Goal: Transaction & Acquisition: Purchase product/service

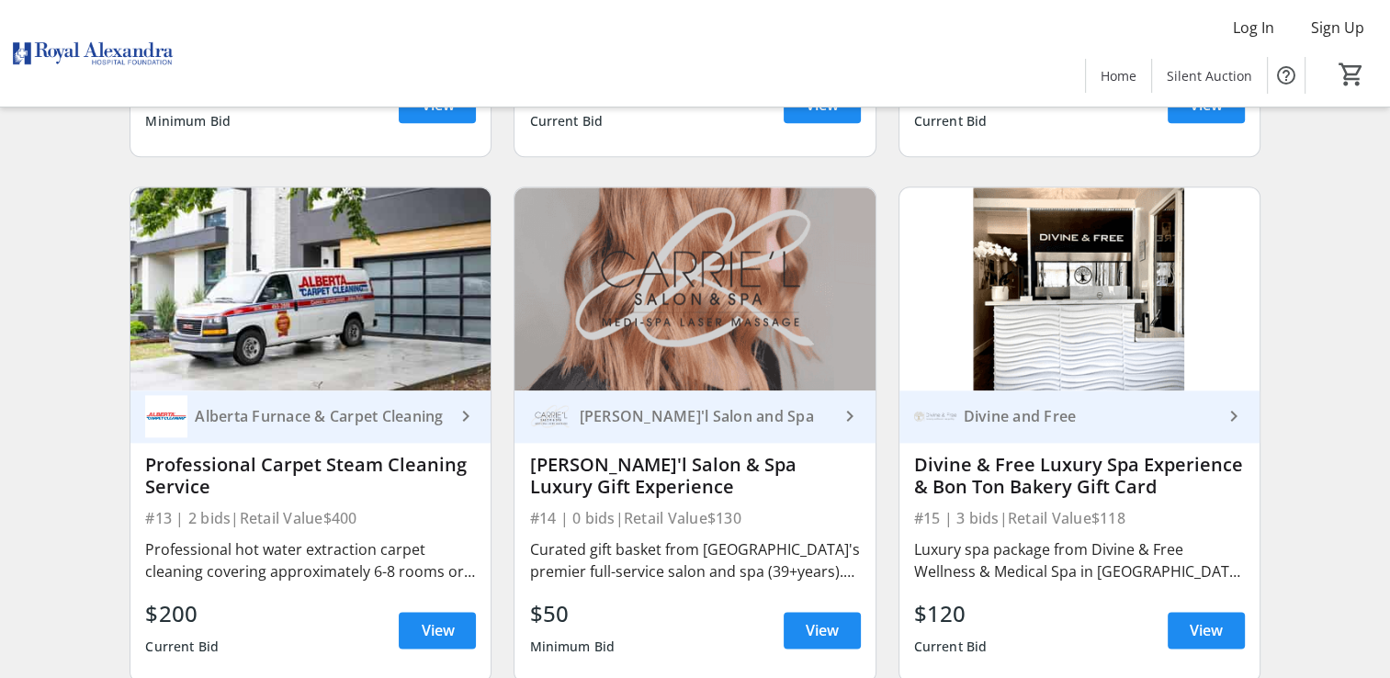
scroll to position [2205, 0]
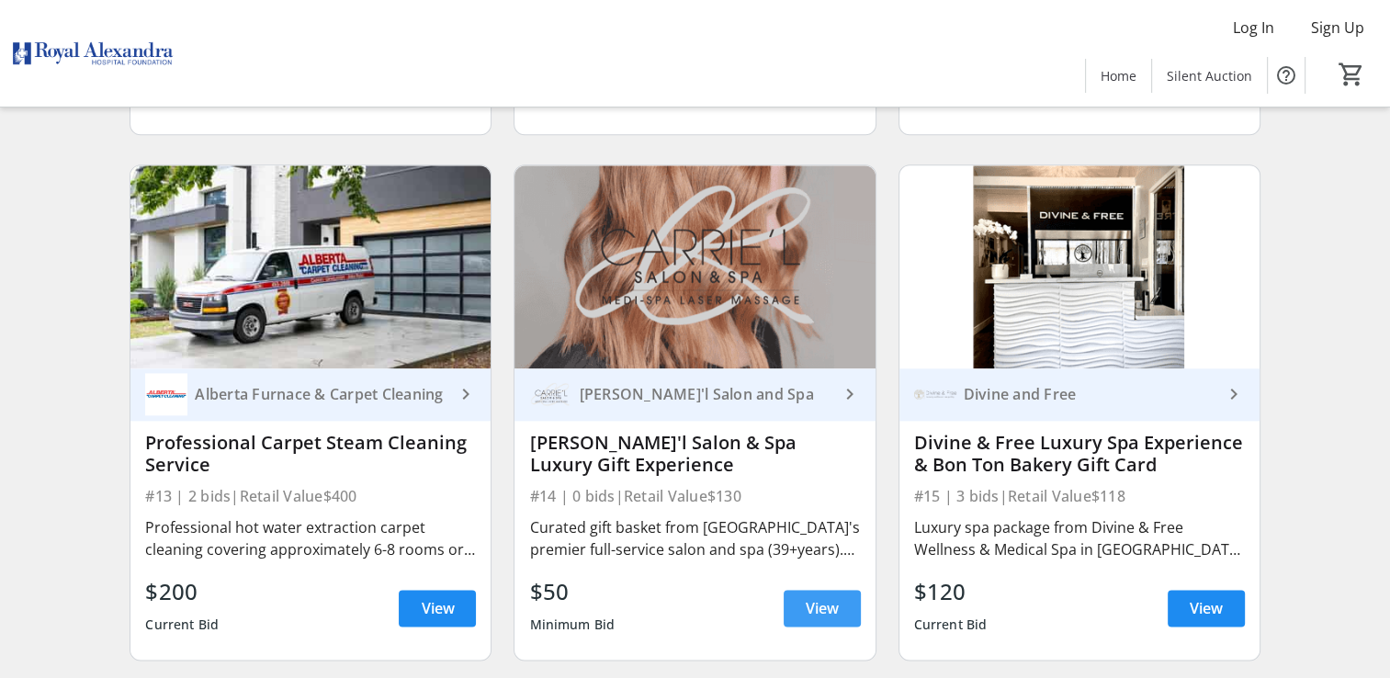
click at [812, 603] on span "View" at bounding box center [822, 608] width 33 height 22
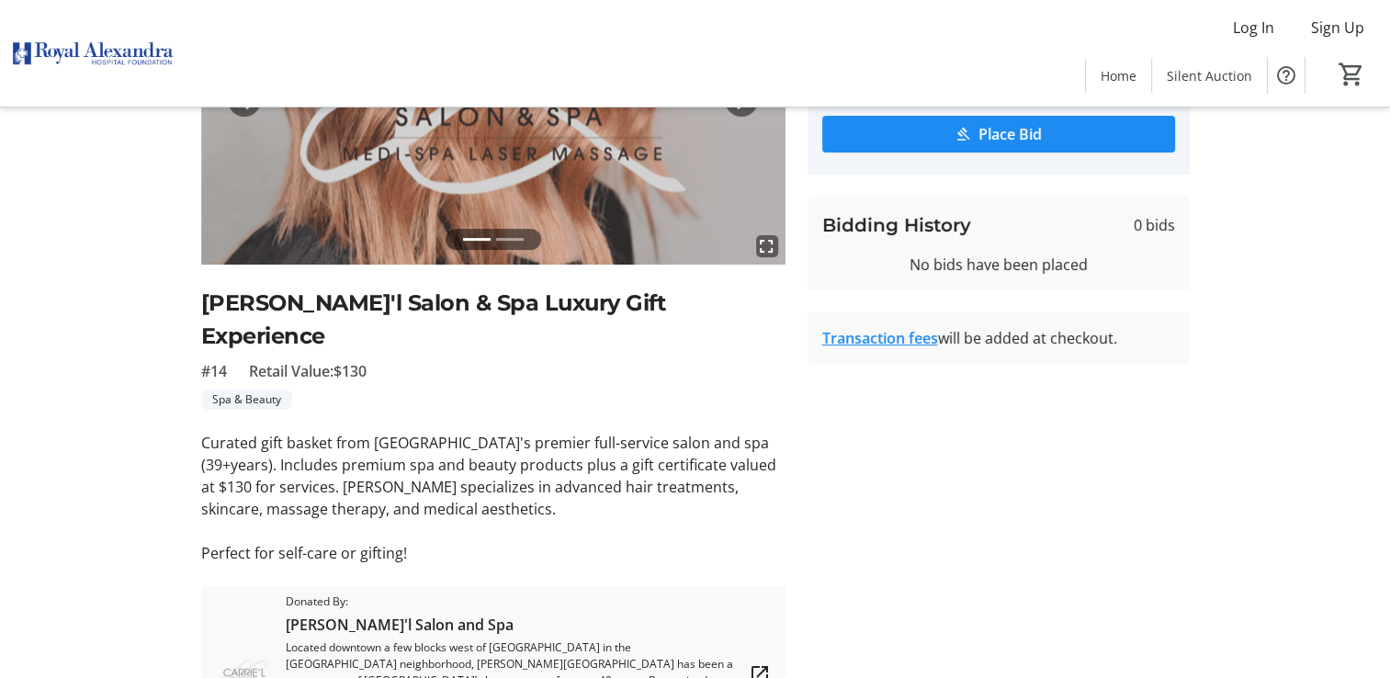
scroll to position [66, 0]
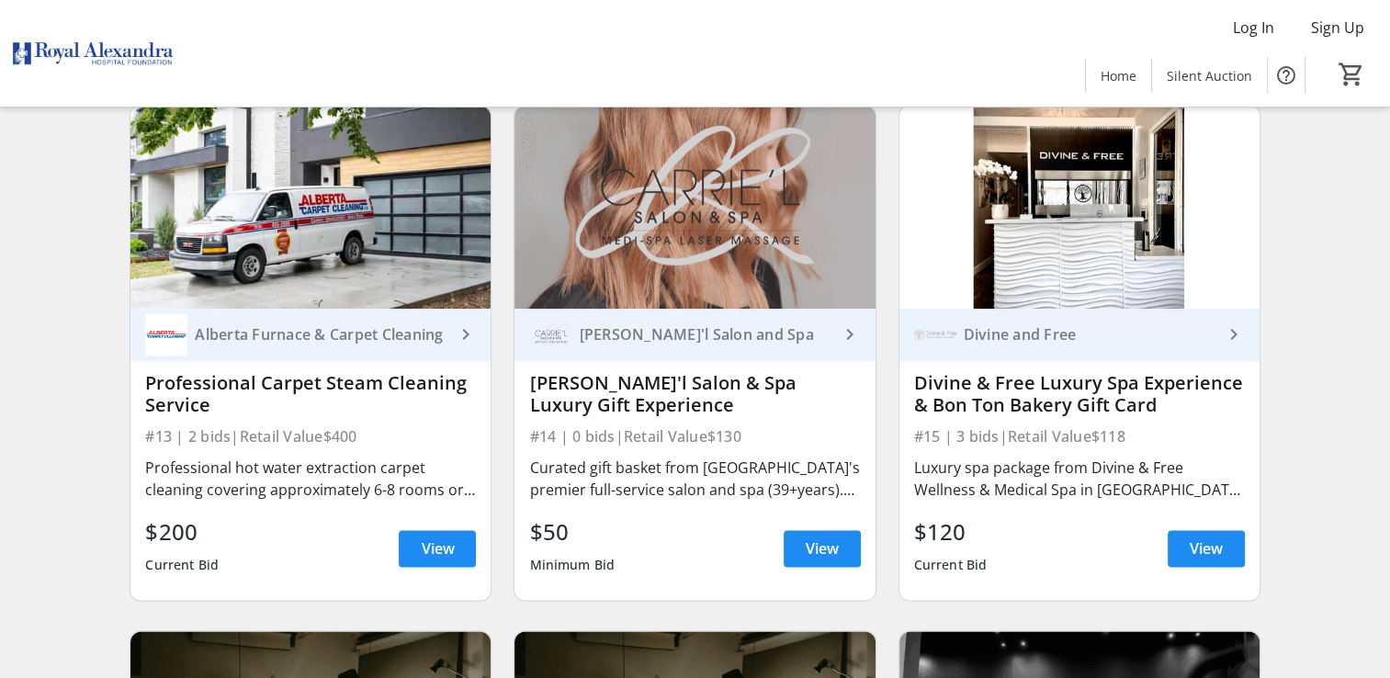
scroll to position [2297, 0]
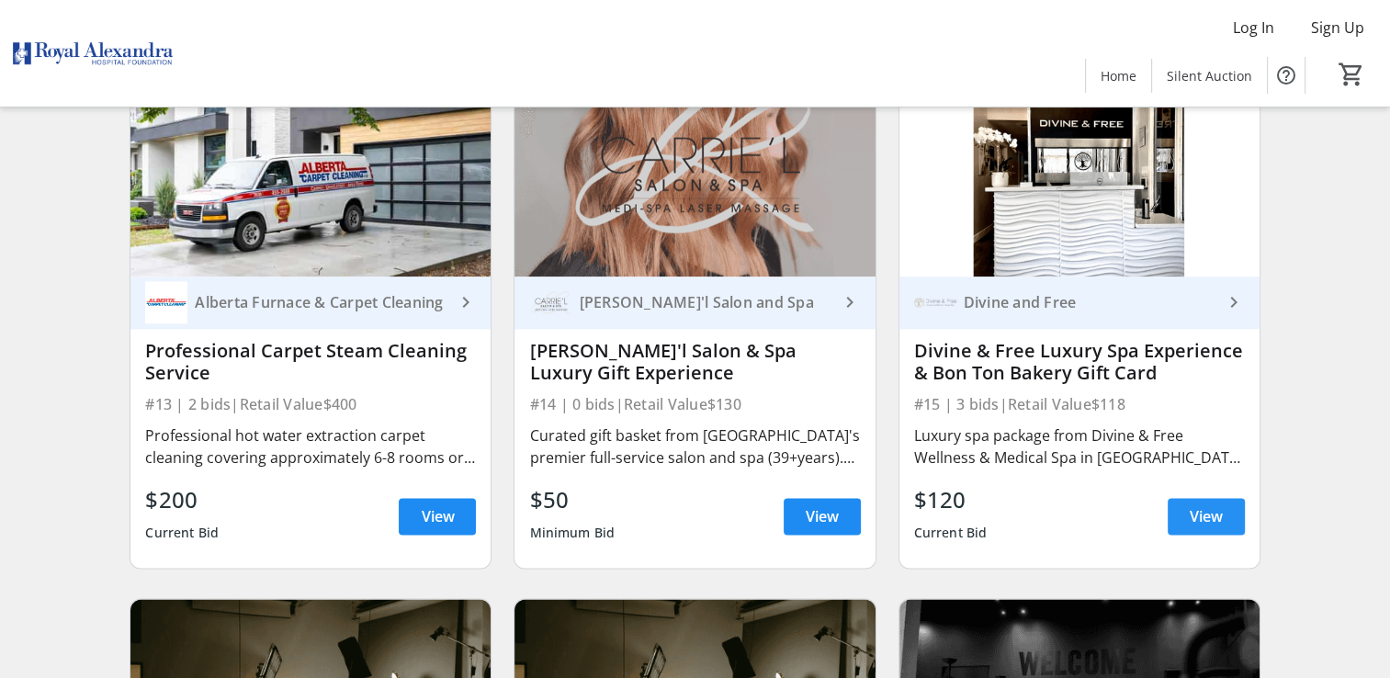
click at [1196, 513] on span "View" at bounding box center [1206, 516] width 33 height 22
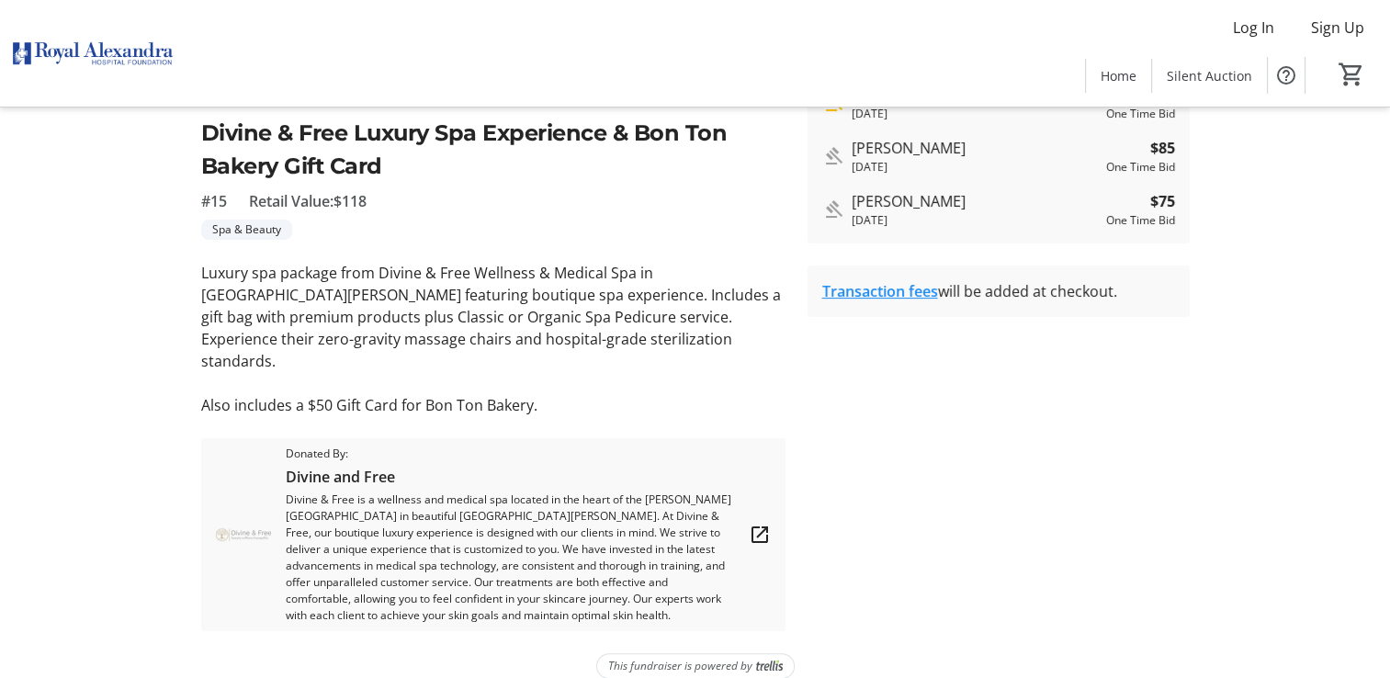
scroll to position [224, 0]
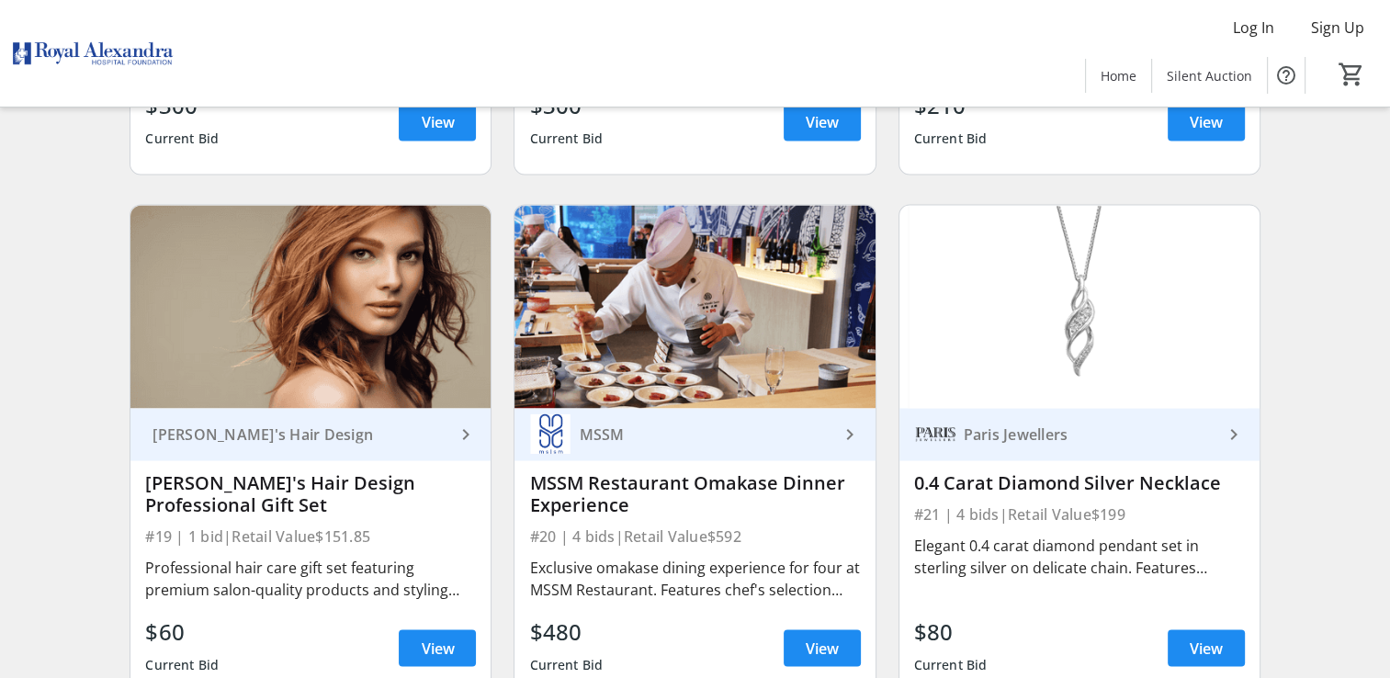
scroll to position [3307, 0]
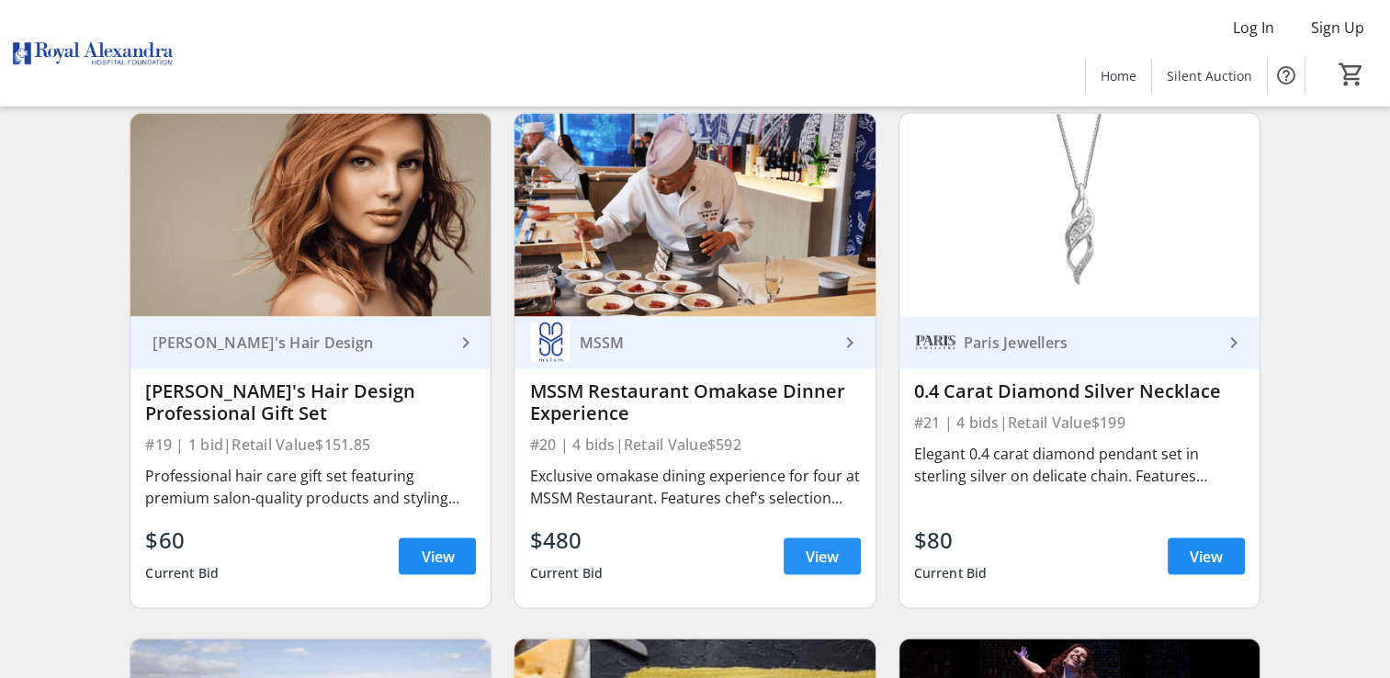
click at [825, 557] on span "View" at bounding box center [822, 556] width 33 height 22
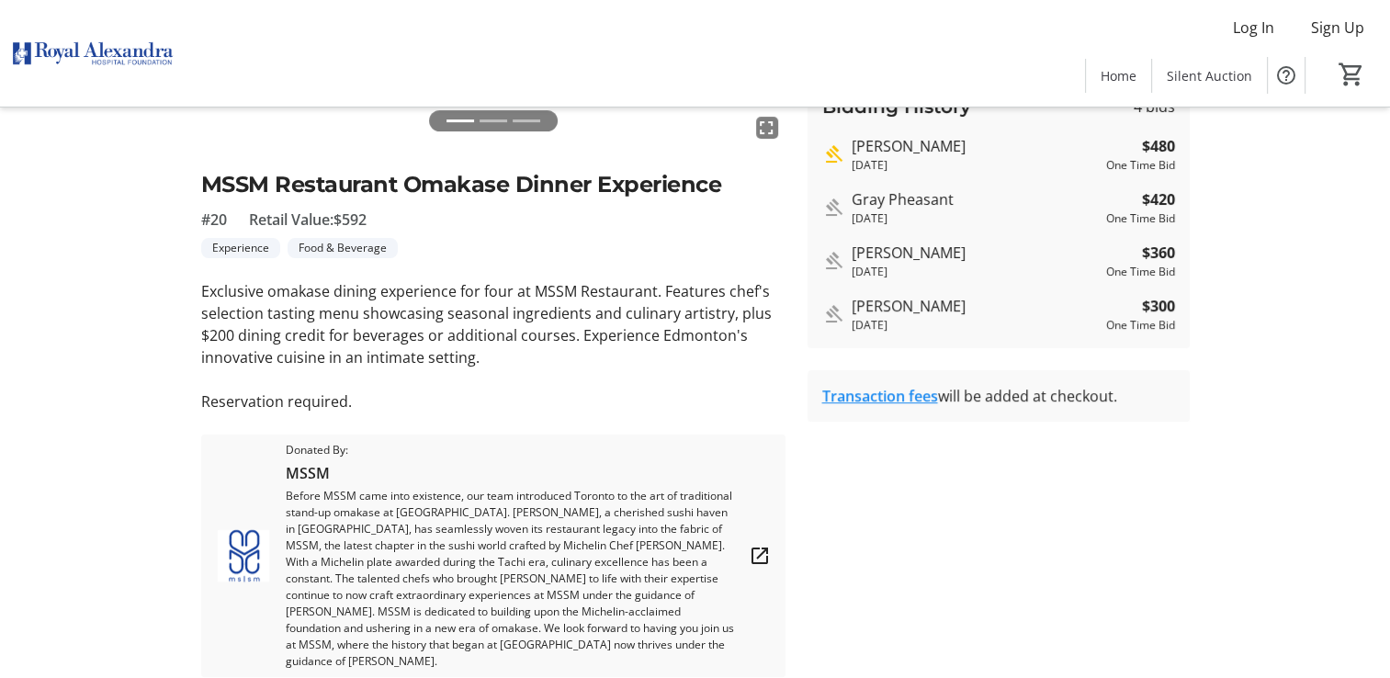
scroll to position [224, 0]
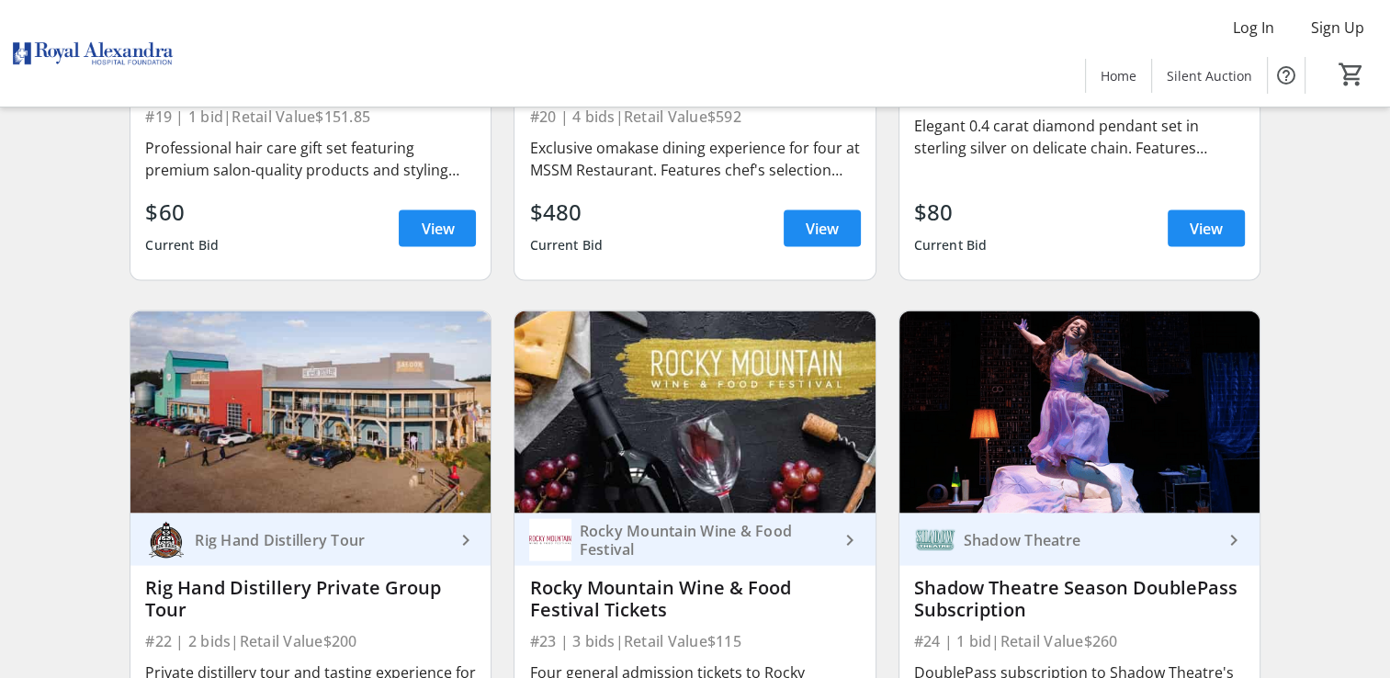
scroll to position [3766, 0]
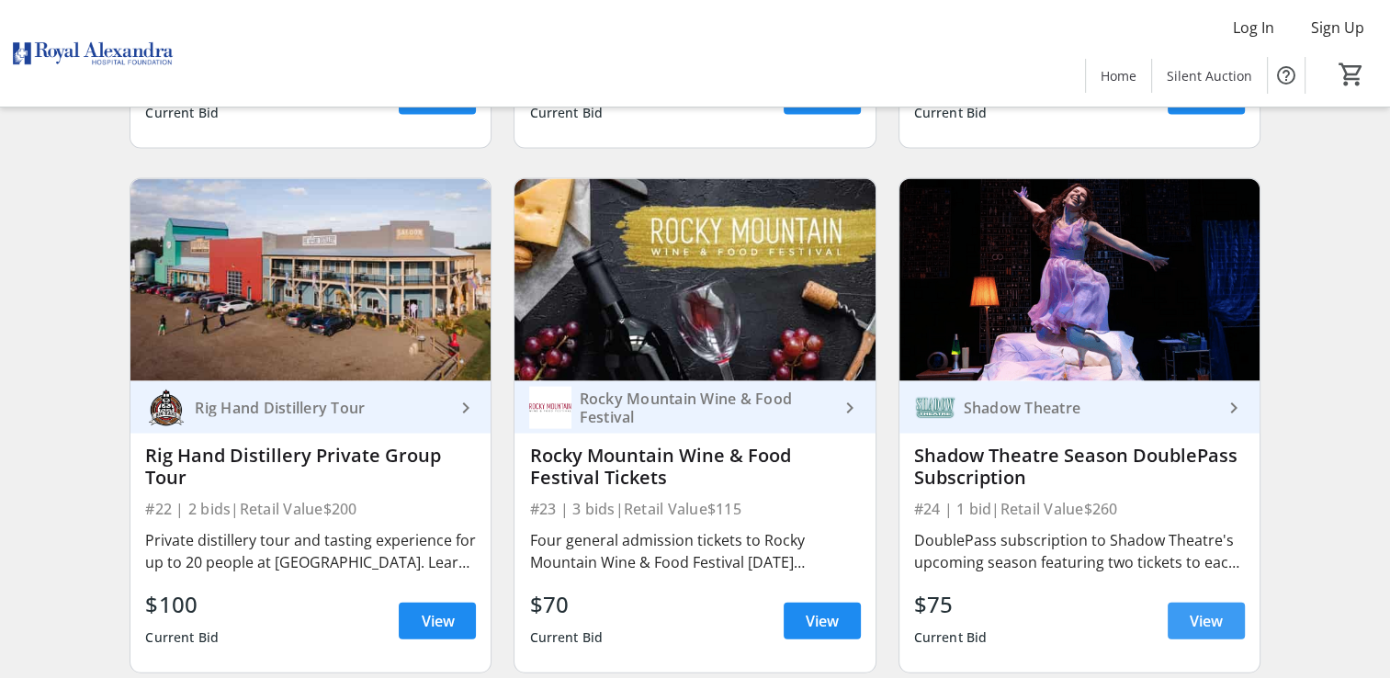
click at [1216, 618] on span "View" at bounding box center [1206, 621] width 33 height 22
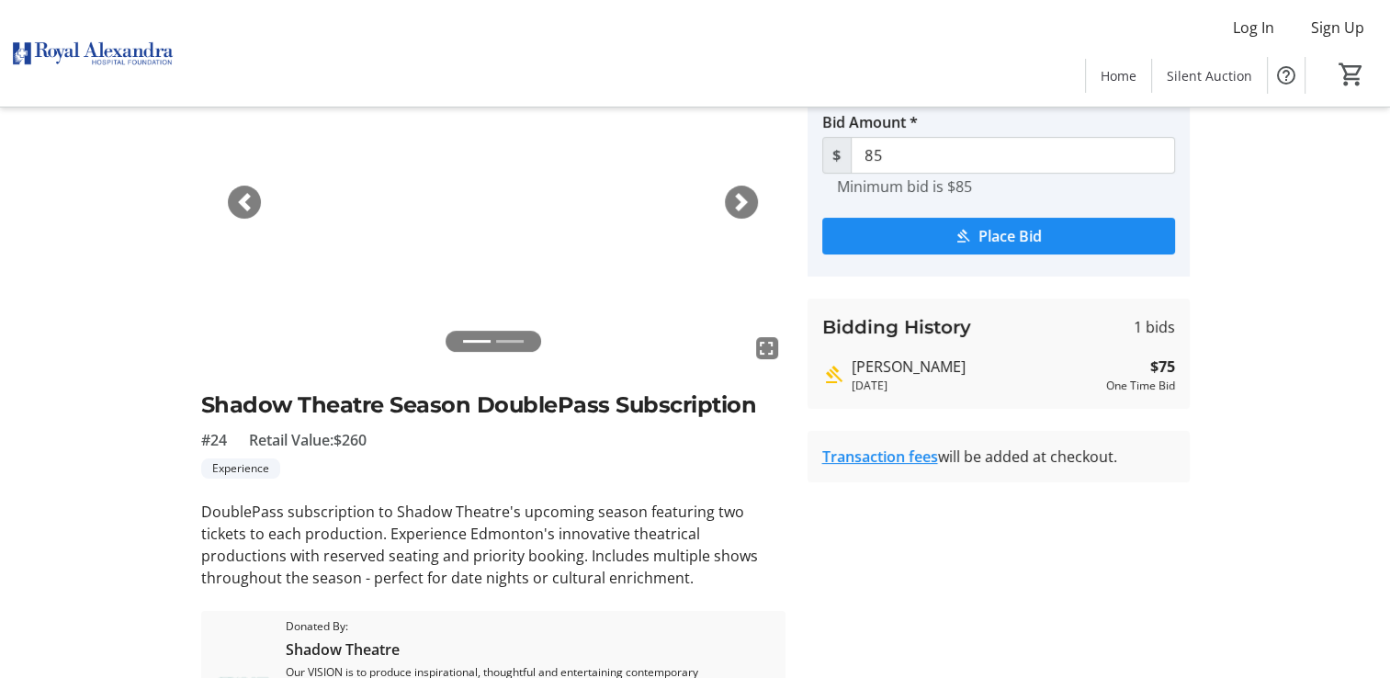
scroll to position [22, 0]
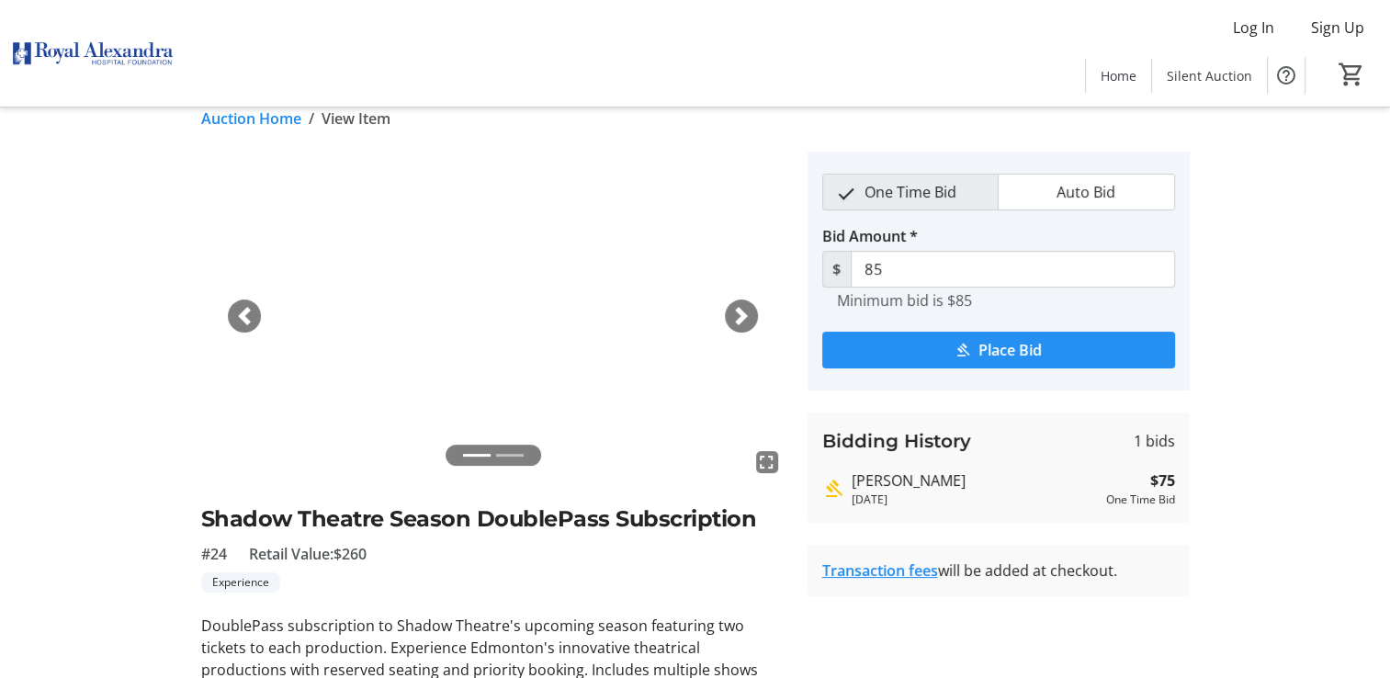
click at [939, 339] on span "submit" at bounding box center [998, 350] width 353 height 44
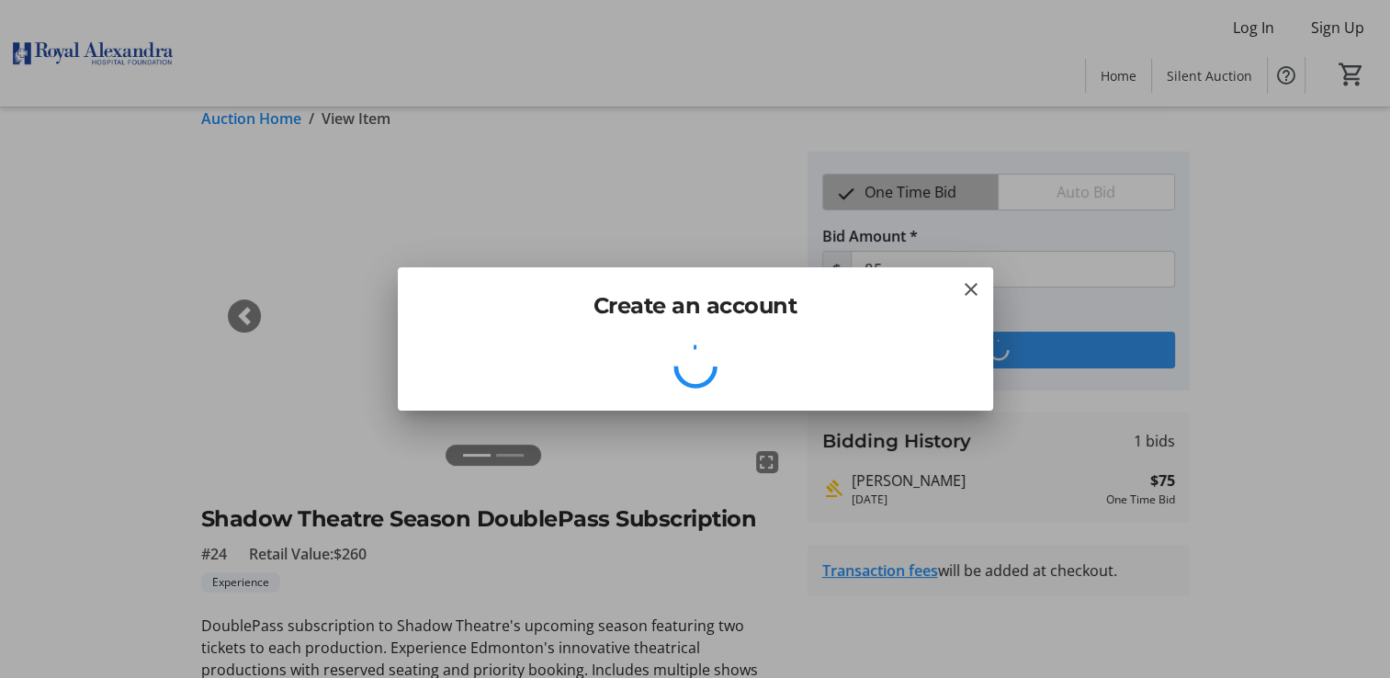
scroll to position [0, 0]
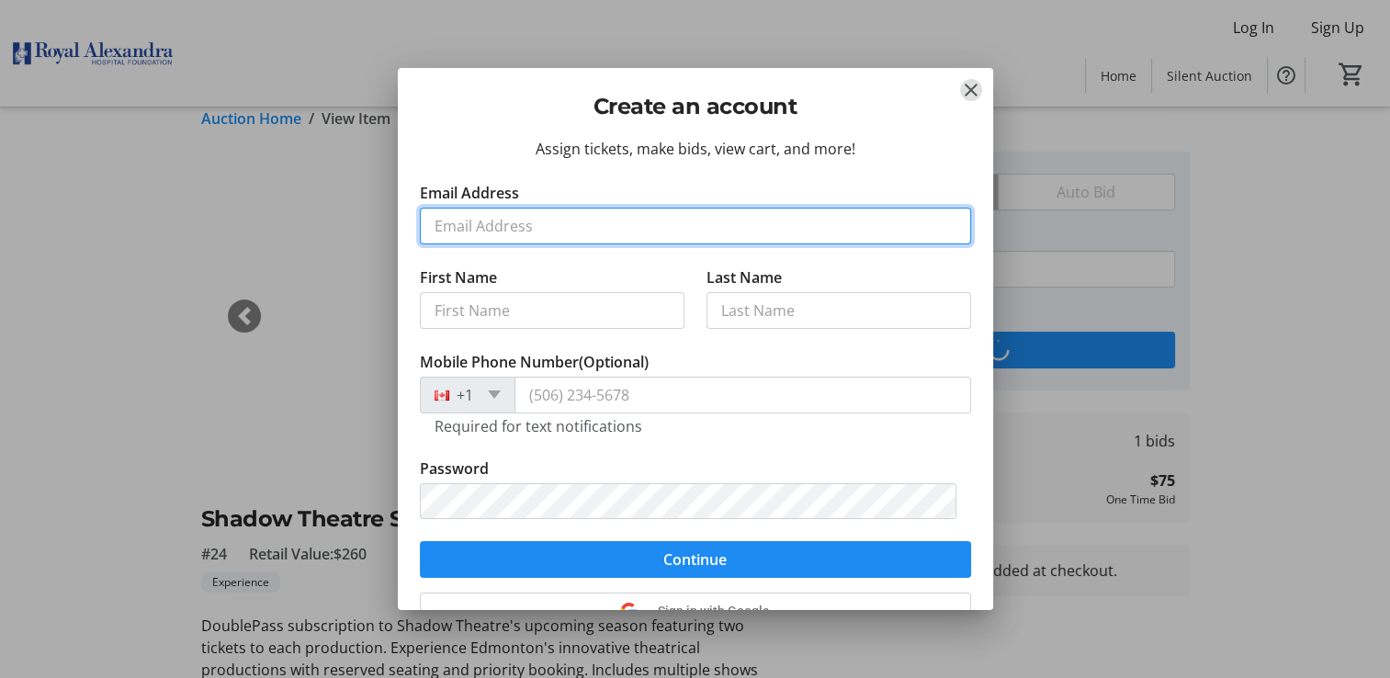
click at [443, 226] on input "Email Address" at bounding box center [695, 226] width 551 height 37
type input "[PERSON_NAME][EMAIL_ADDRESS][PERSON_NAME][DOMAIN_NAME]"
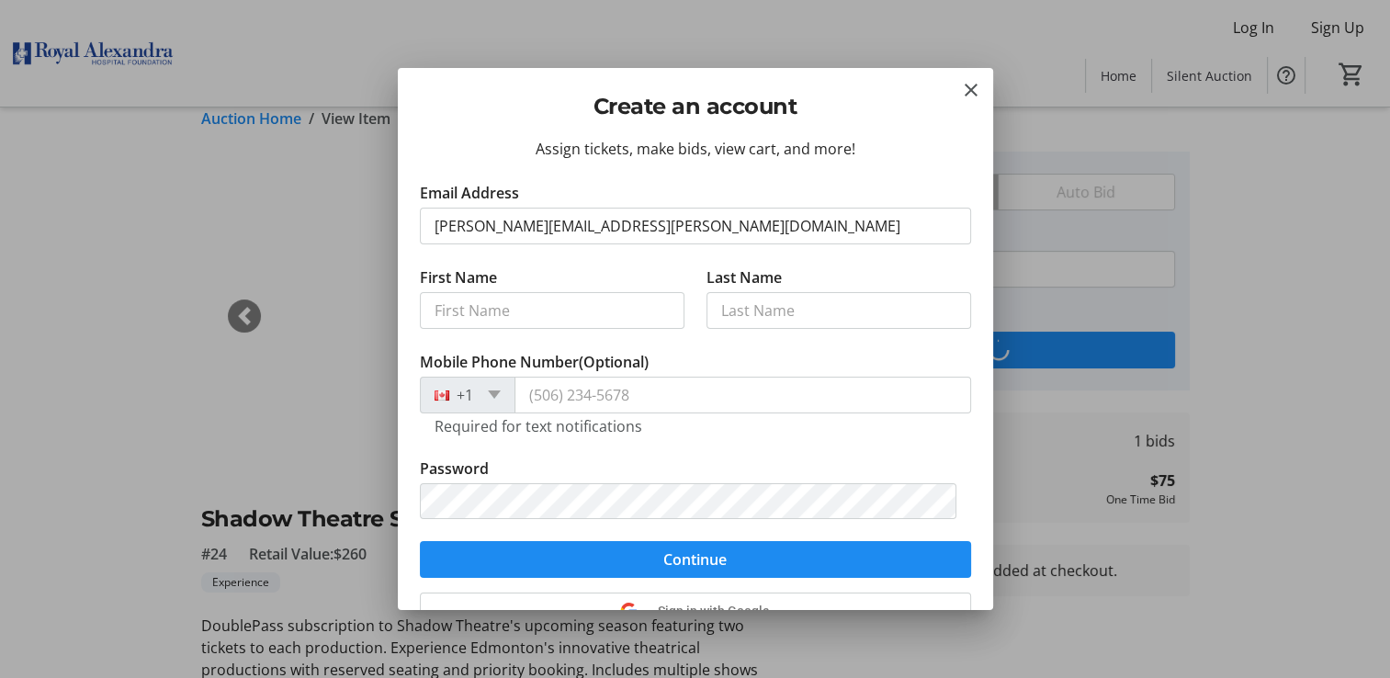
type input "[PERSON_NAME]"
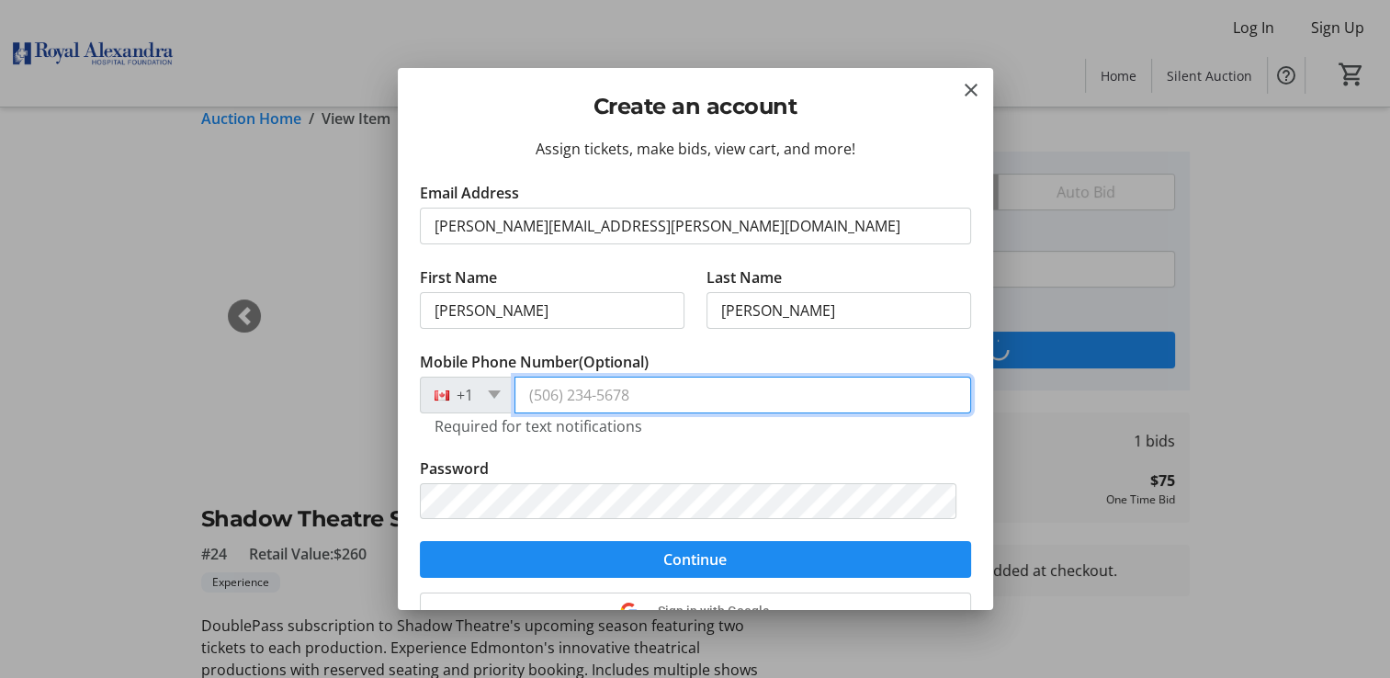
type input "[PHONE_NUMBER]"
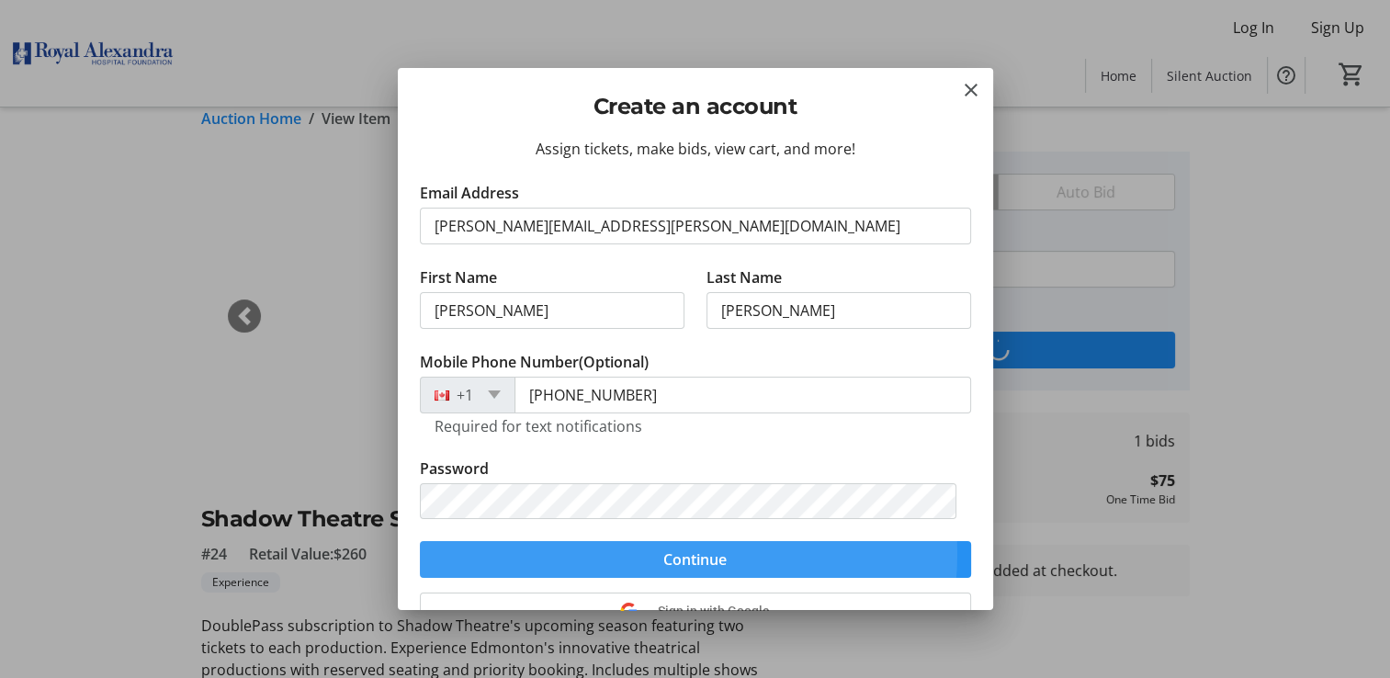
click at [666, 553] on span "Continue" at bounding box center [694, 559] width 63 height 22
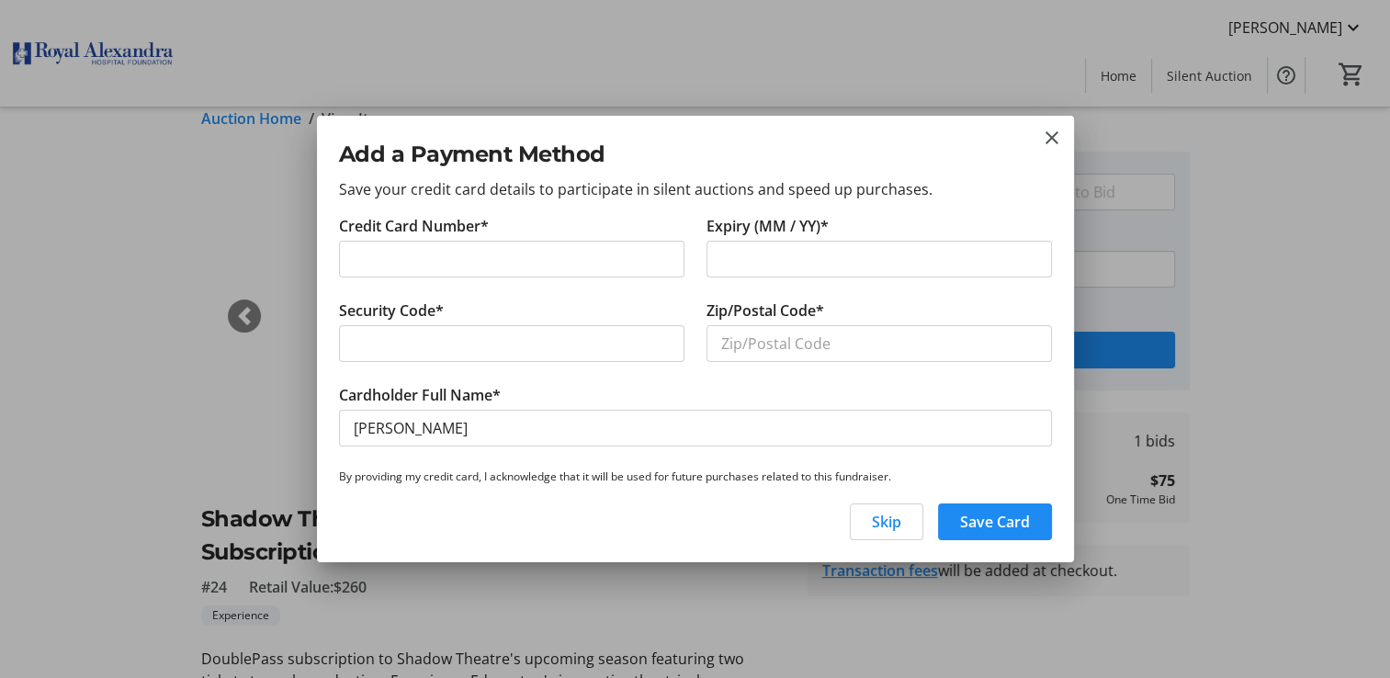
click at [717, 258] on div at bounding box center [878, 259] width 345 height 37
click at [731, 344] on input "Zip/Postal Code*" at bounding box center [878, 343] width 345 height 37
type input "T6E4Y9"
click at [875, 511] on span "Skip" at bounding box center [886, 522] width 29 height 22
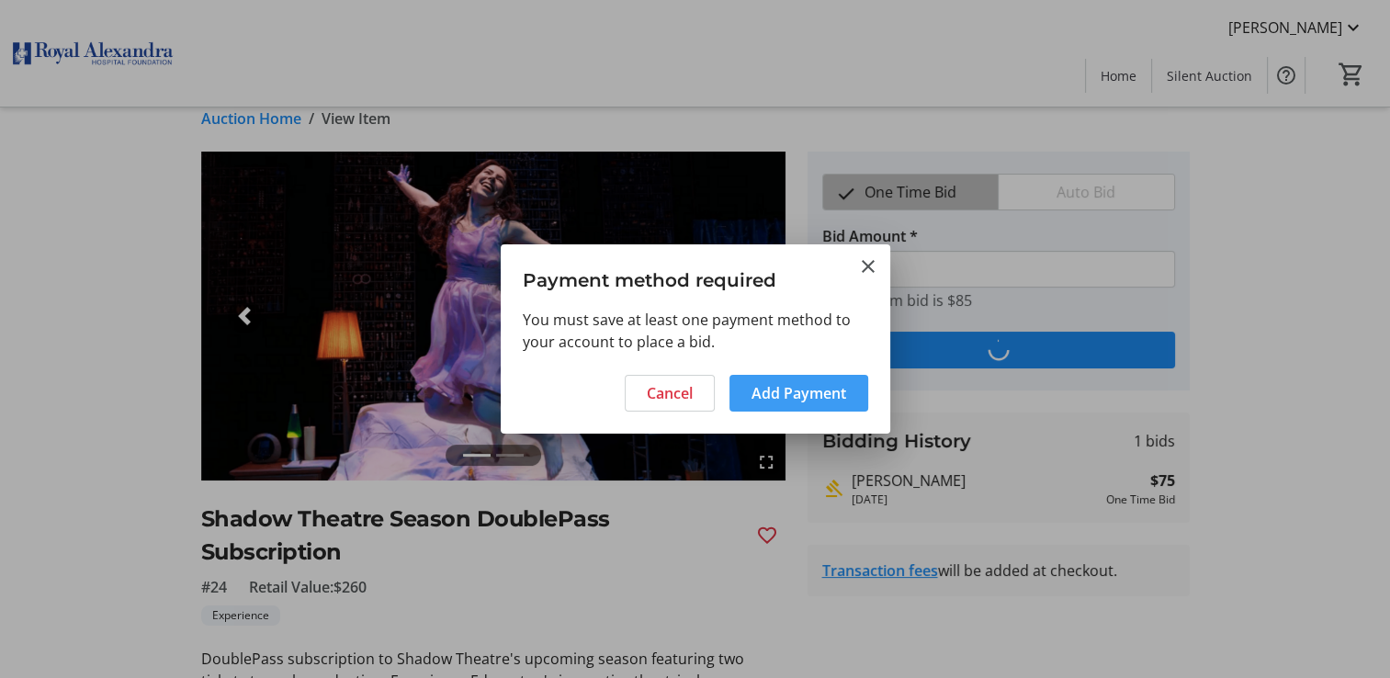
click at [779, 390] on span "Add Payment" at bounding box center [798, 393] width 95 height 22
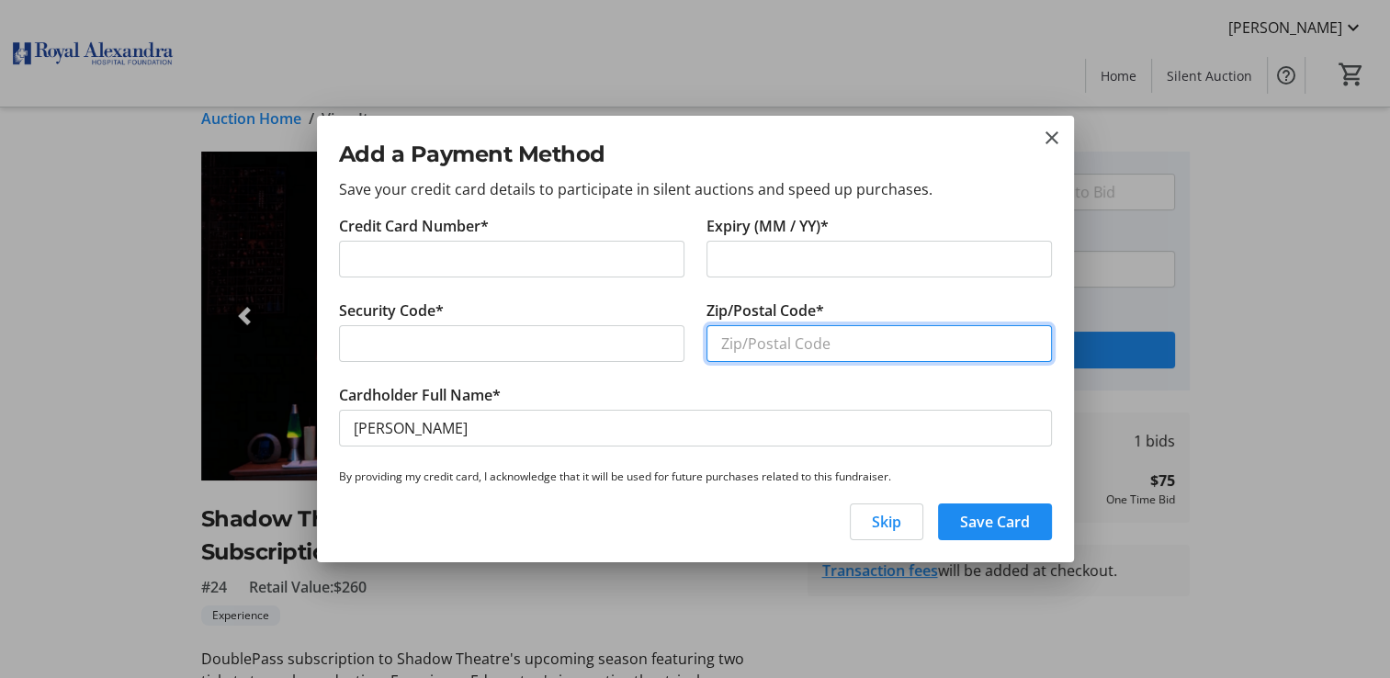
click at [768, 342] on input "Zip/Postal Code*" at bounding box center [878, 343] width 345 height 37
type input "T6E4Y9"
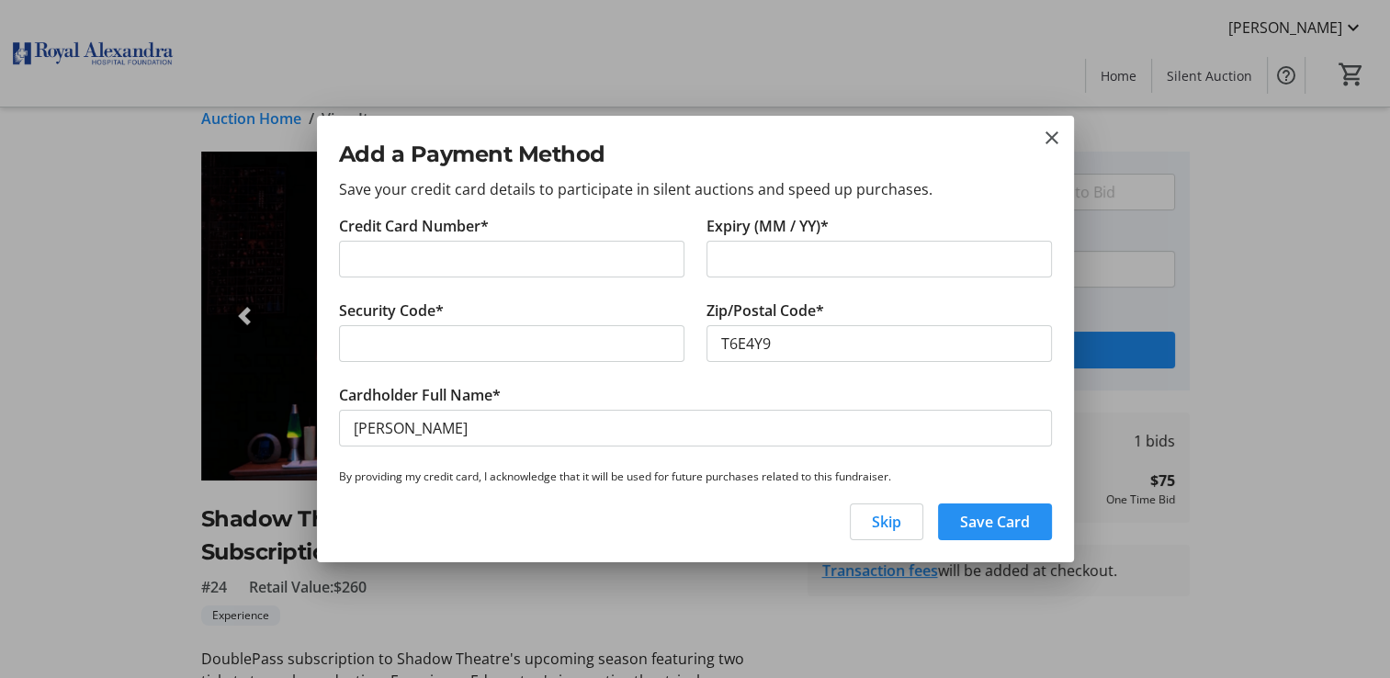
click at [1008, 507] on span "button" at bounding box center [995, 522] width 114 height 44
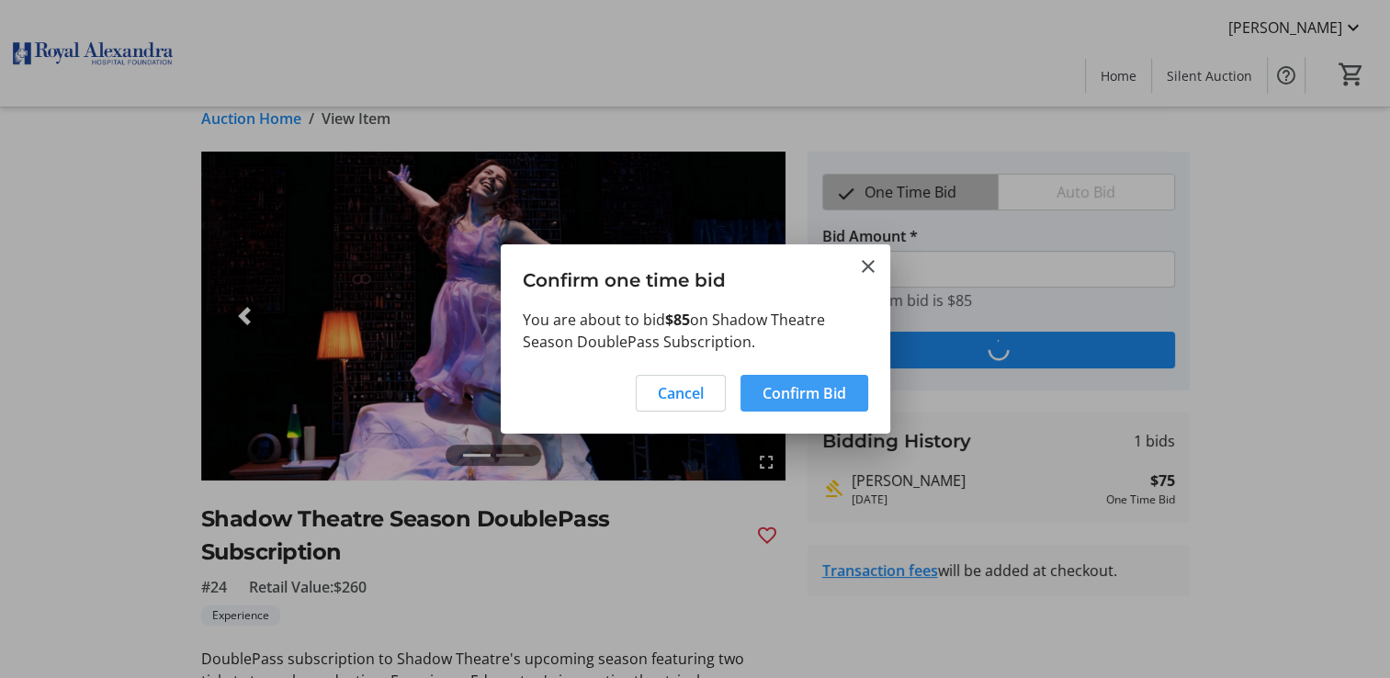
click at [790, 391] on span "Confirm Bid" at bounding box center [804, 393] width 84 height 22
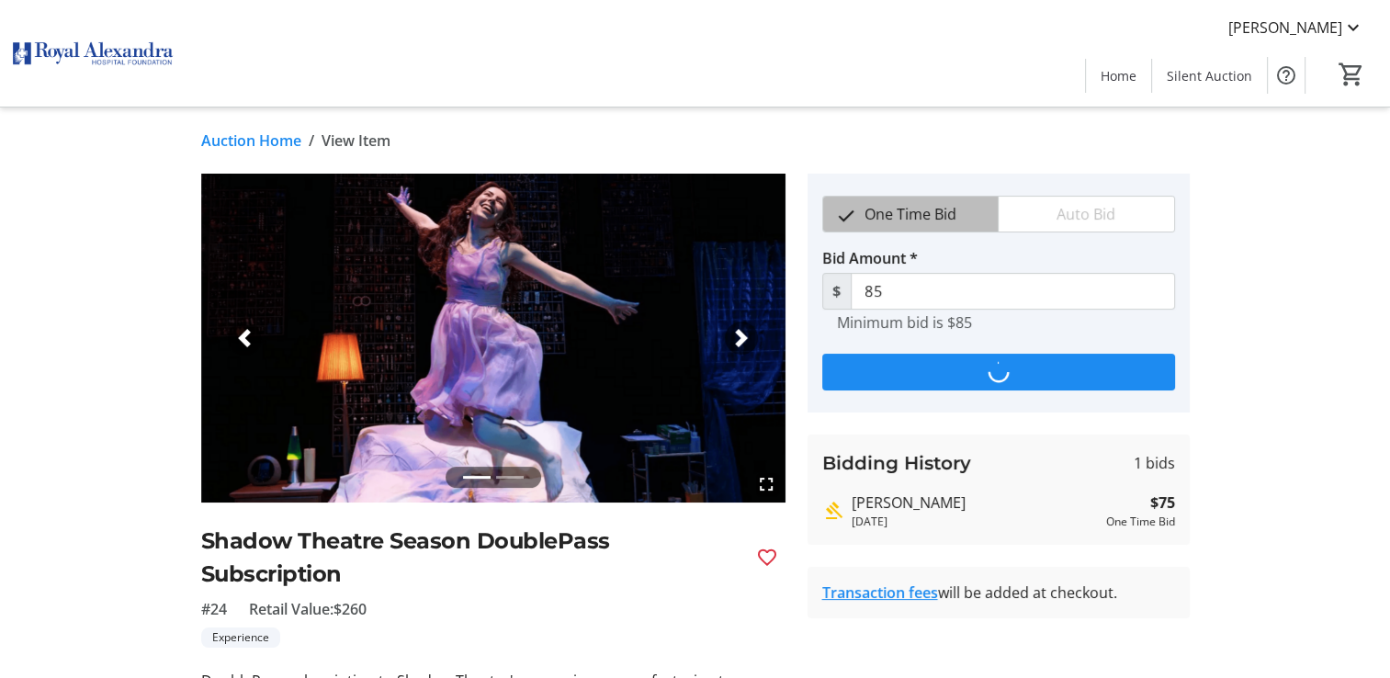
scroll to position [22, 0]
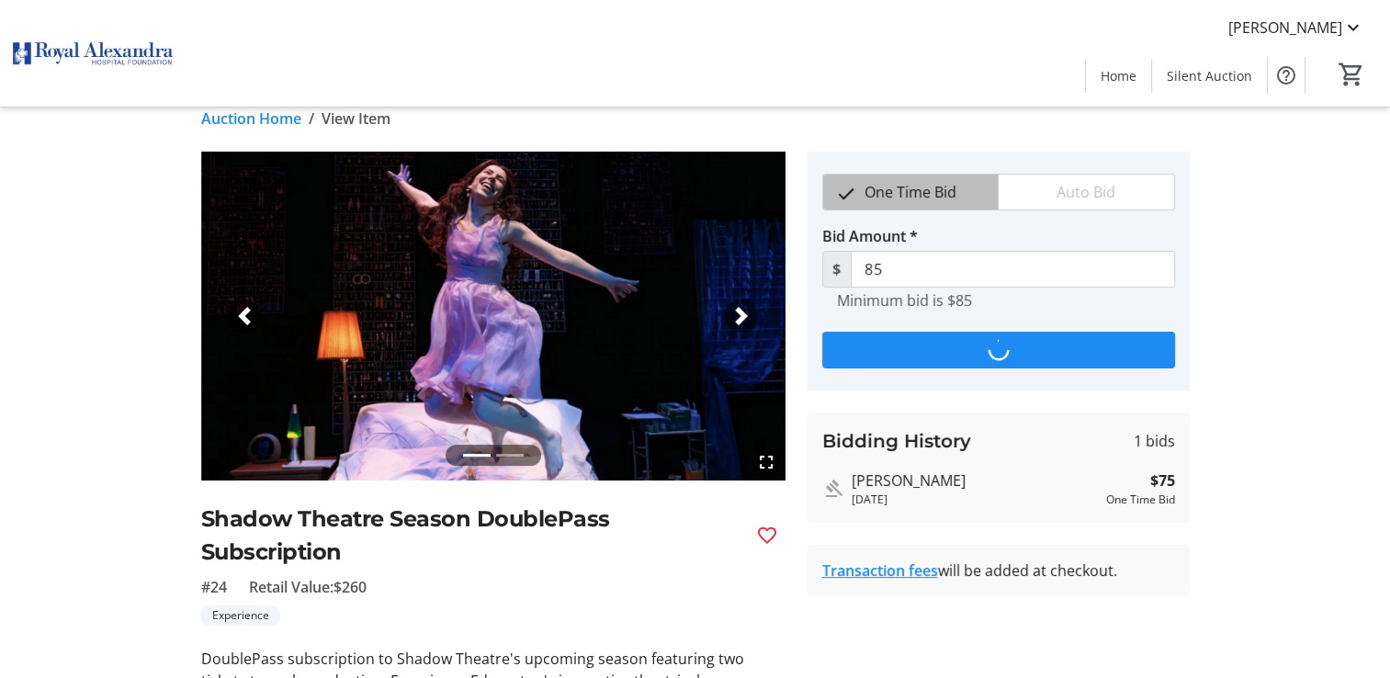
type input "95"
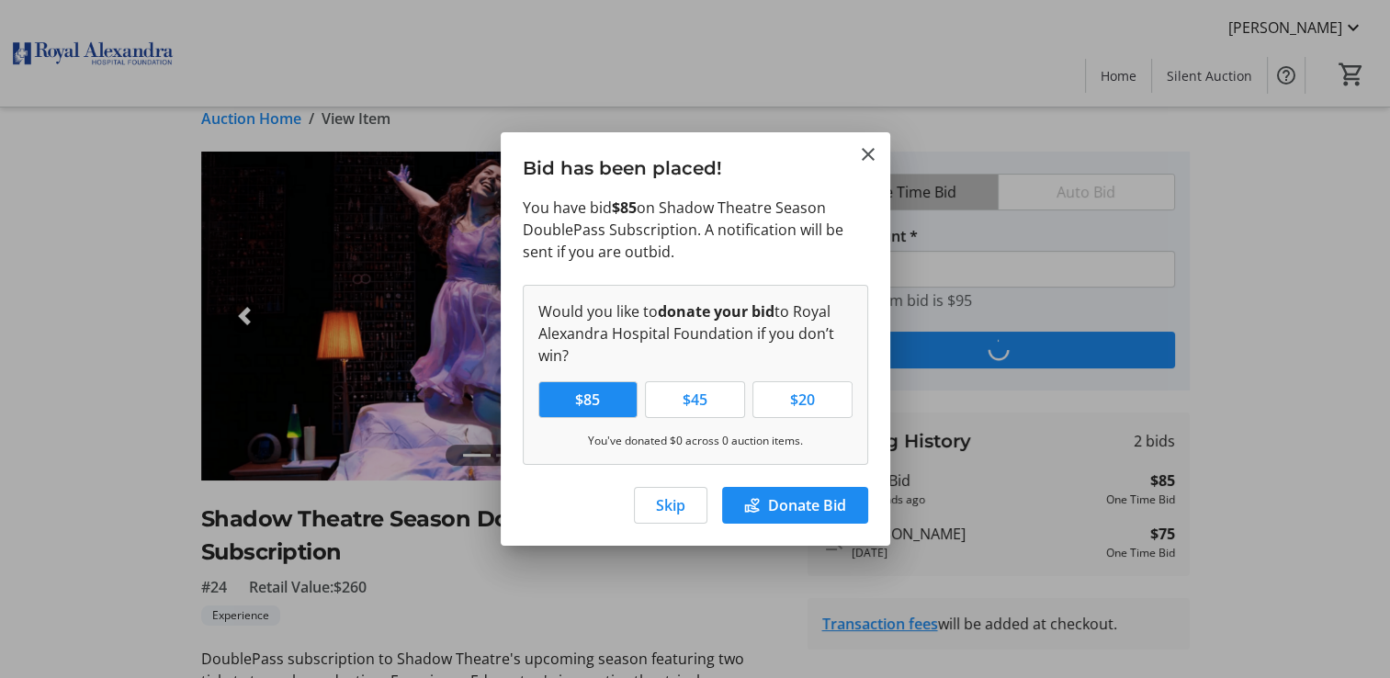
scroll to position [0, 0]
click at [670, 505] on span "Skip" at bounding box center [670, 505] width 29 height 22
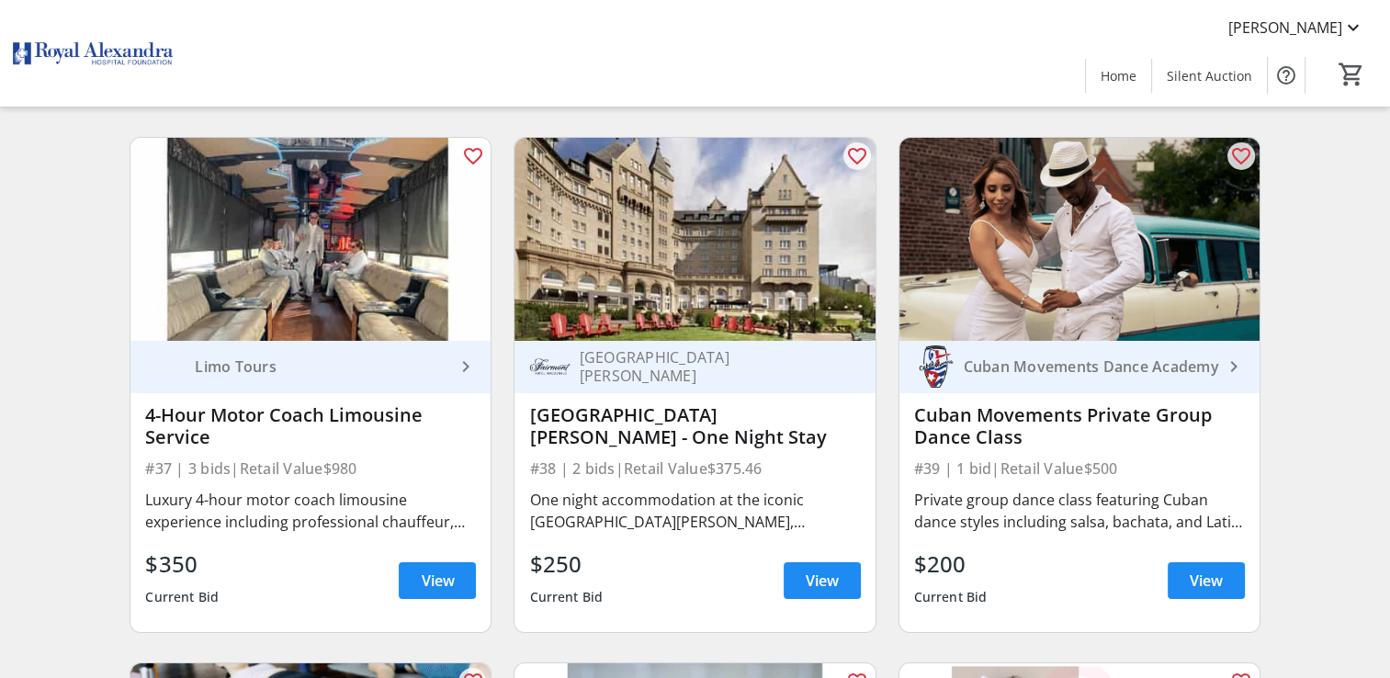
scroll to position [6400, 0]
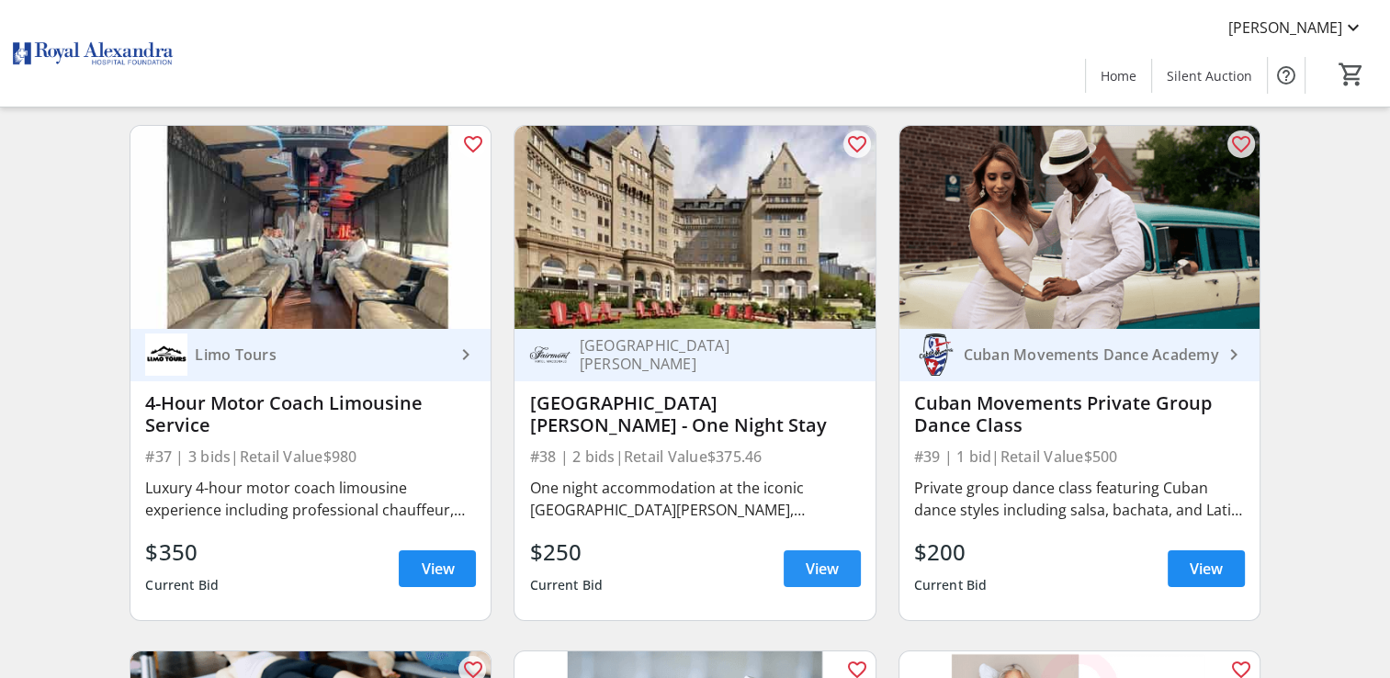
click at [827, 569] on span "View" at bounding box center [822, 569] width 33 height 22
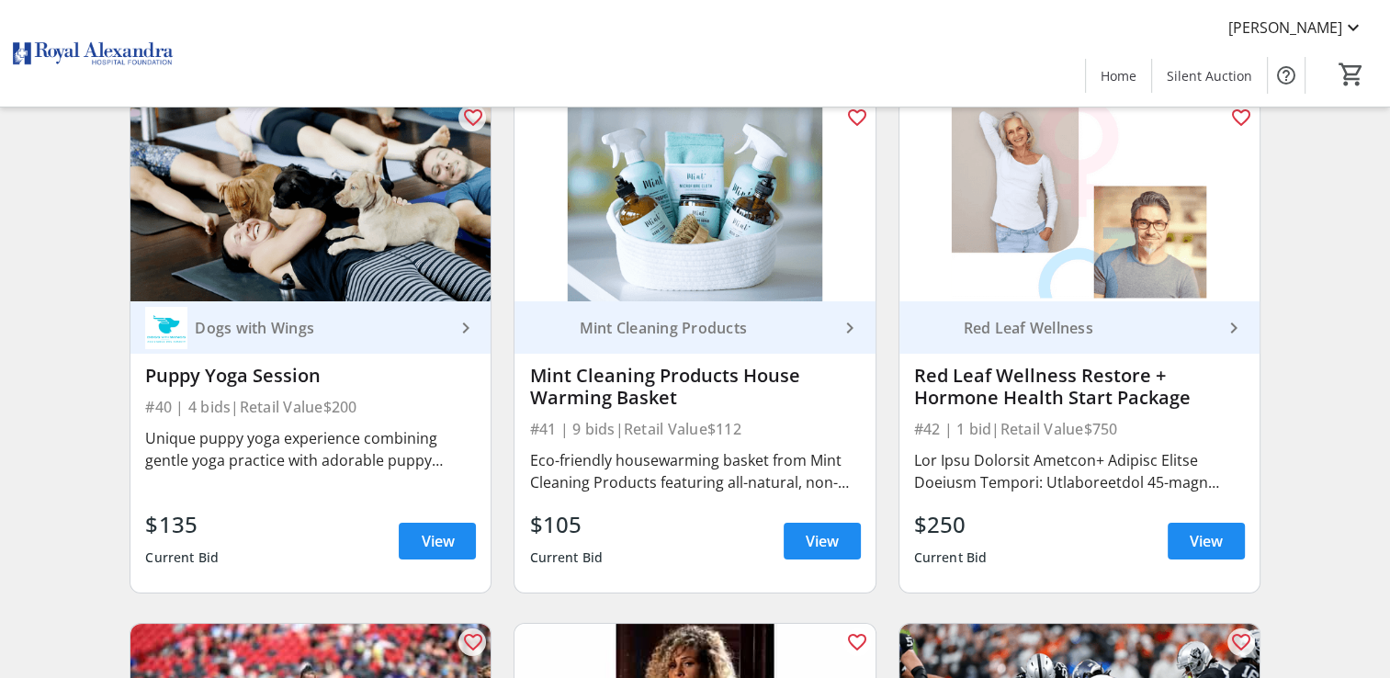
scroll to position [6951, 0]
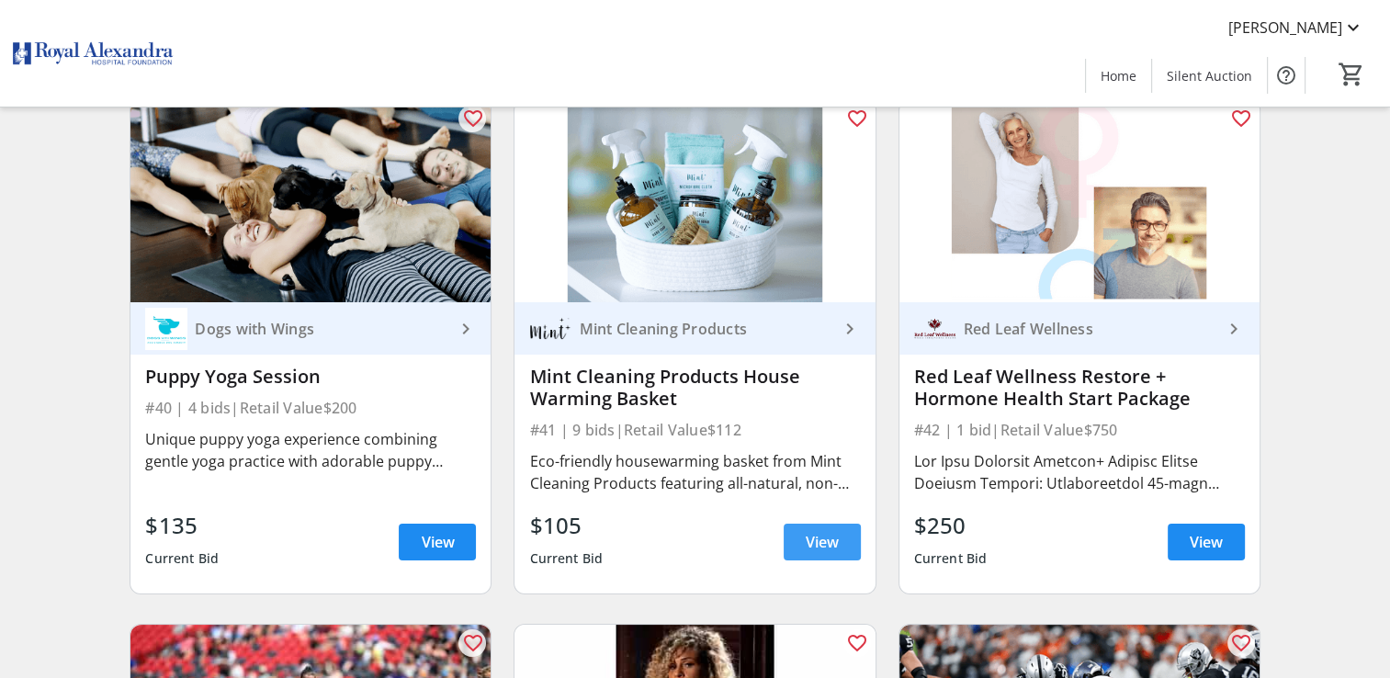
click at [811, 531] on span "View" at bounding box center [822, 542] width 33 height 22
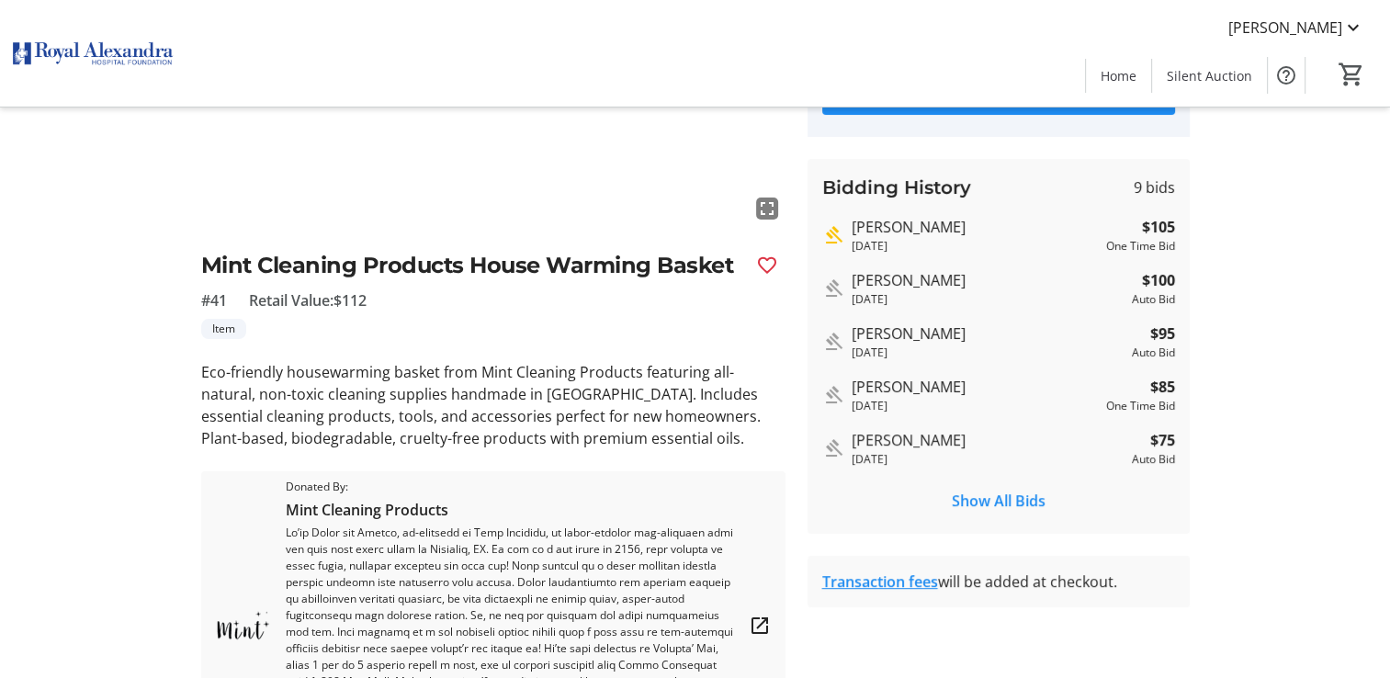
scroll to position [367, 0]
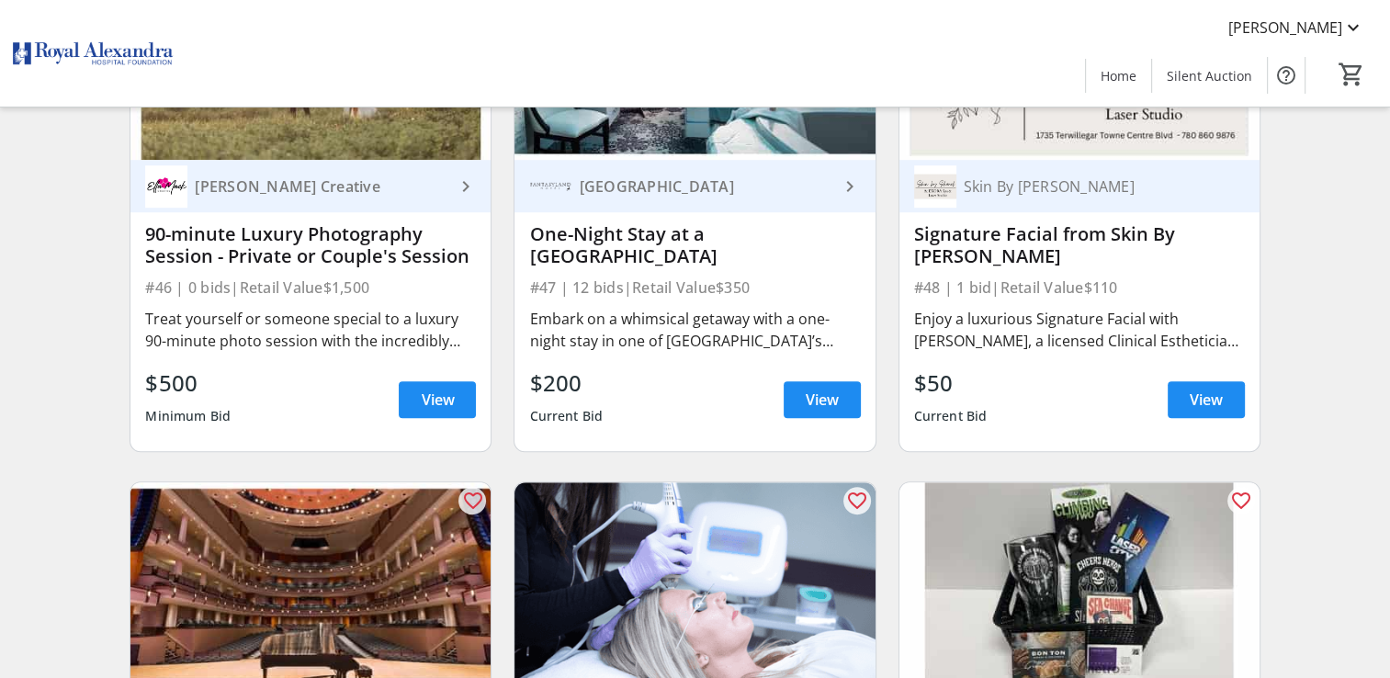
scroll to position [8145, 0]
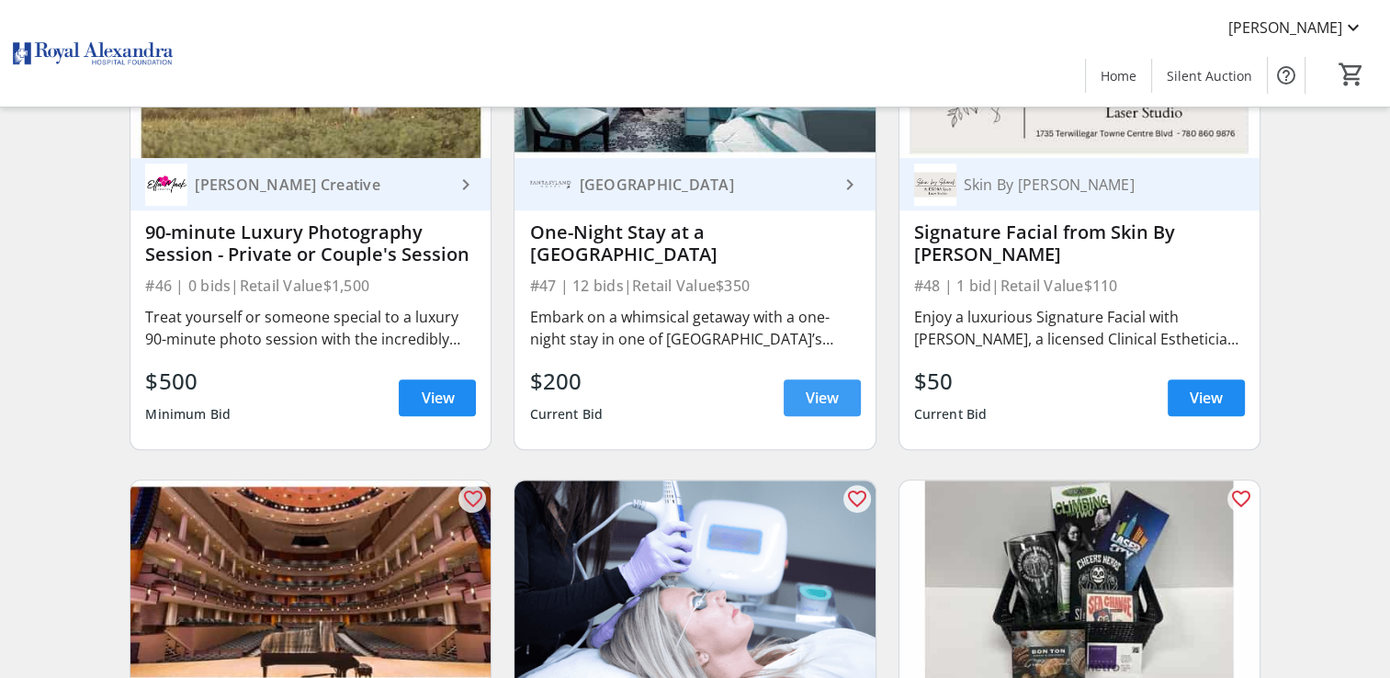
click at [837, 395] on span "View" at bounding box center [822, 398] width 33 height 22
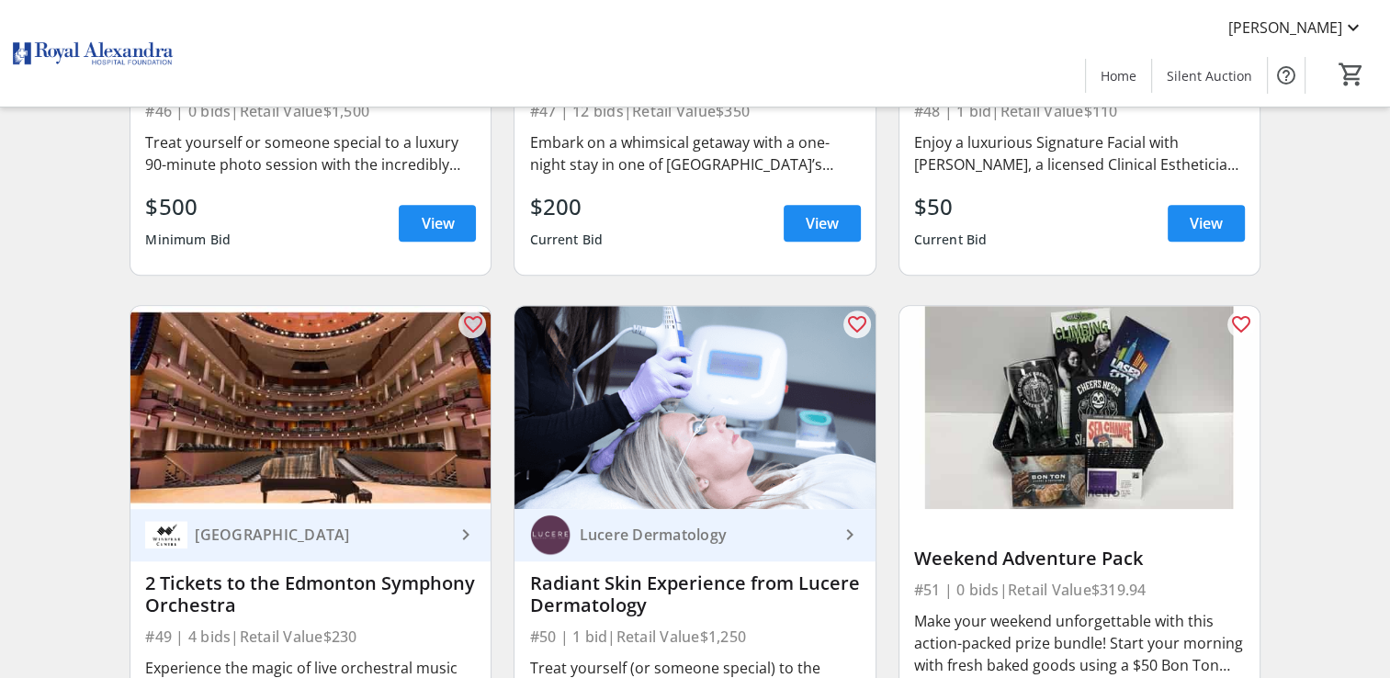
scroll to position [8513, 0]
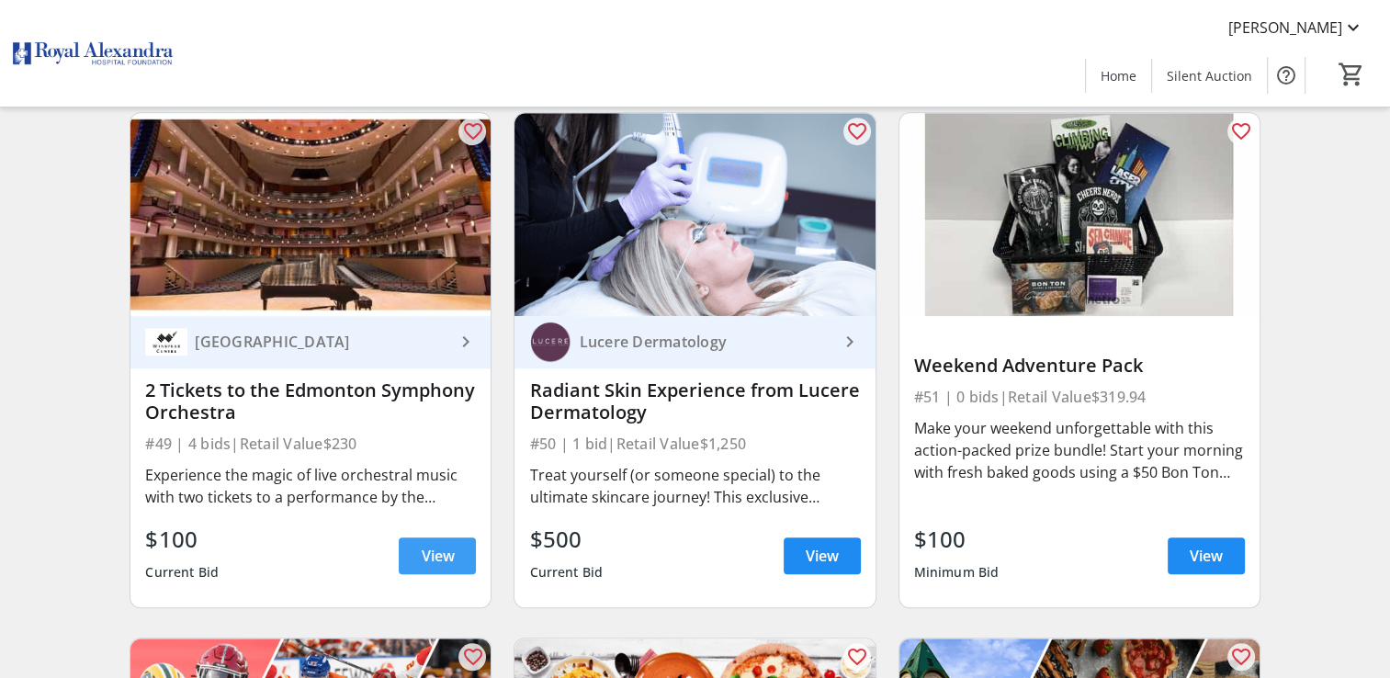
click at [448, 556] on span "View" at bounding box center [437, 556] width 33 height 22
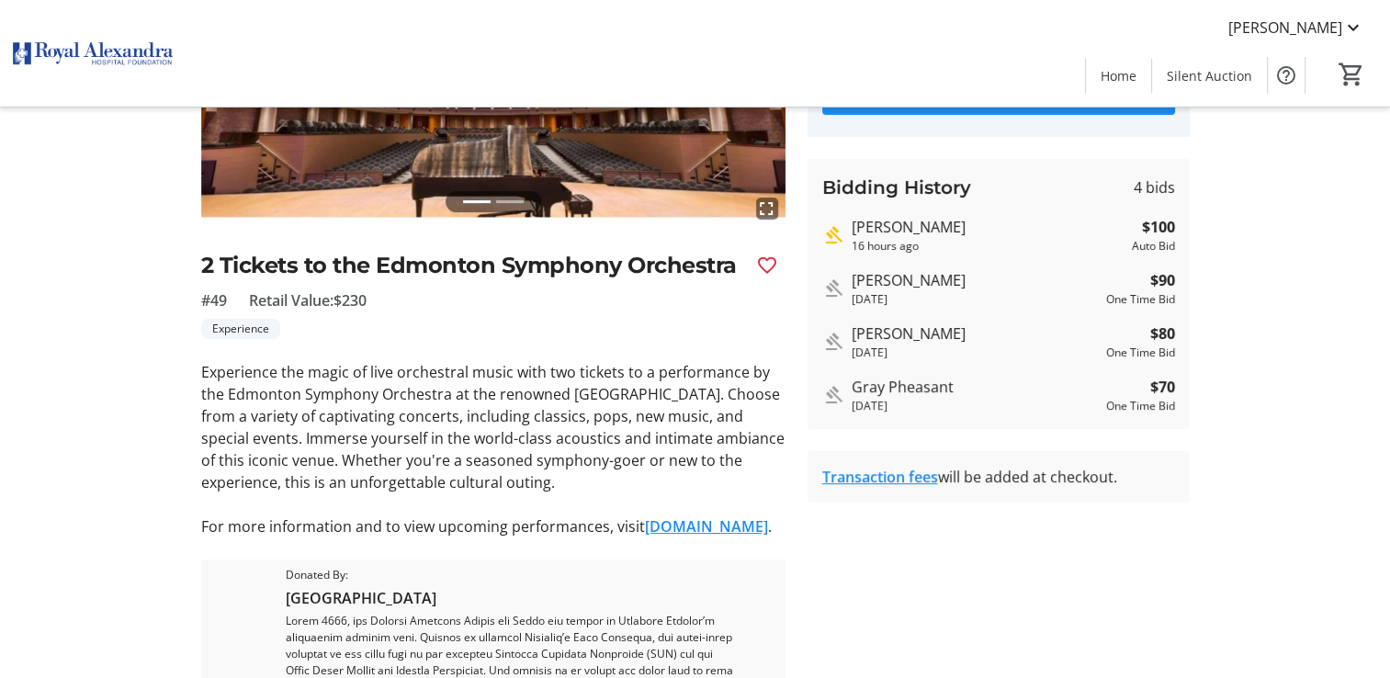
scroll to position [92, 0]
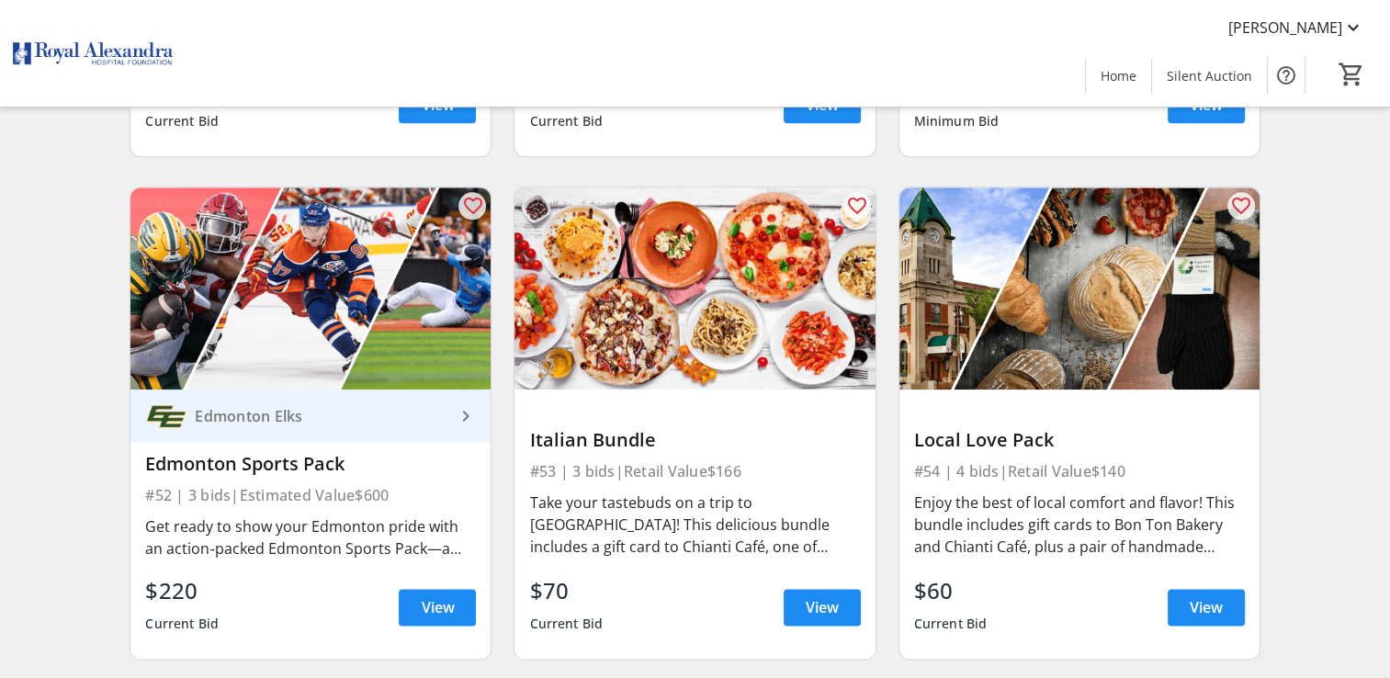
scroll to position [8972, 0]
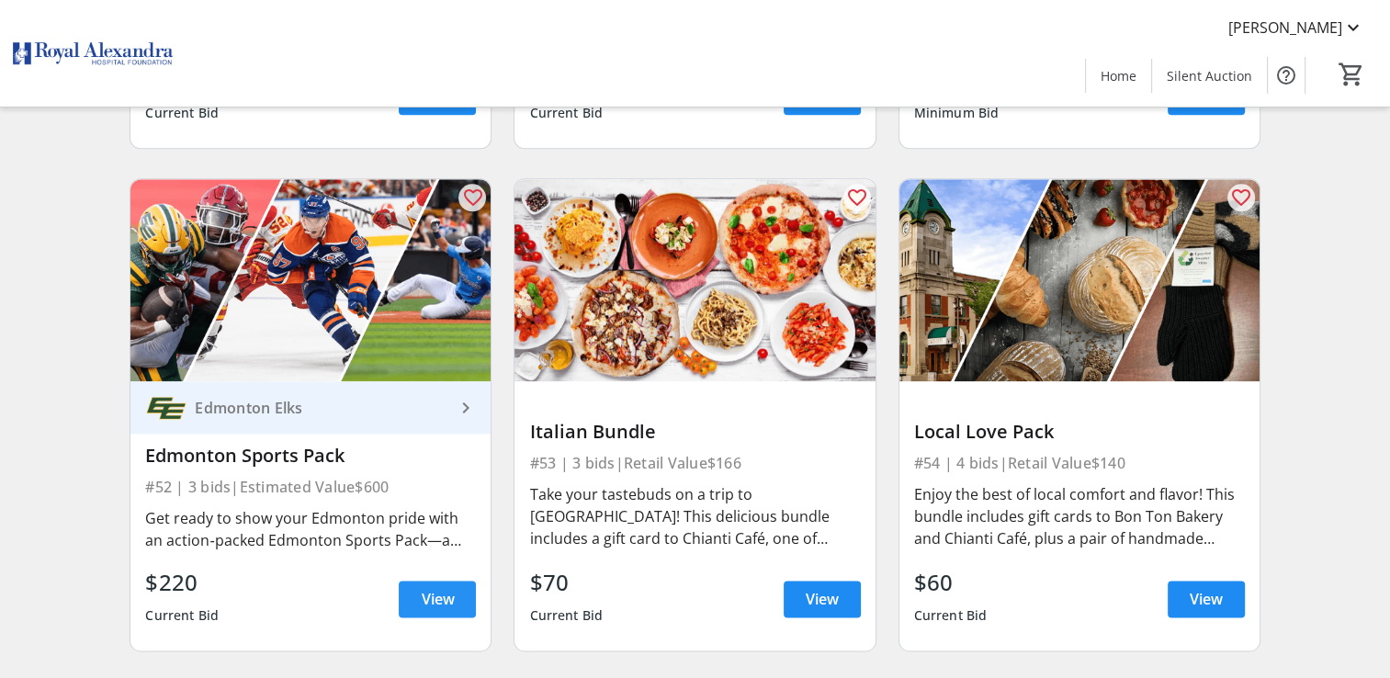
click at [434, 594] on span "View" at bounding box center [437, 599] width 33 height 22
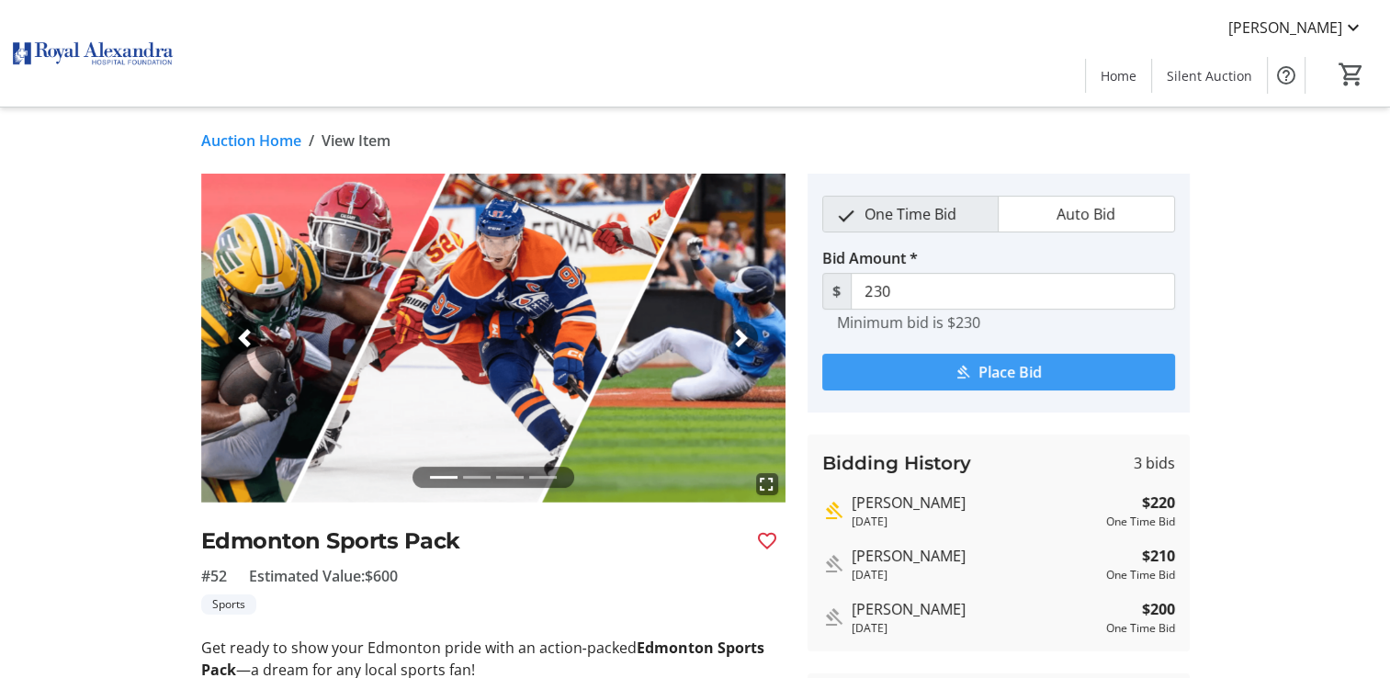
click at [946, 366] on span "submit" at bounding box center [998, 372] width 353 height 44
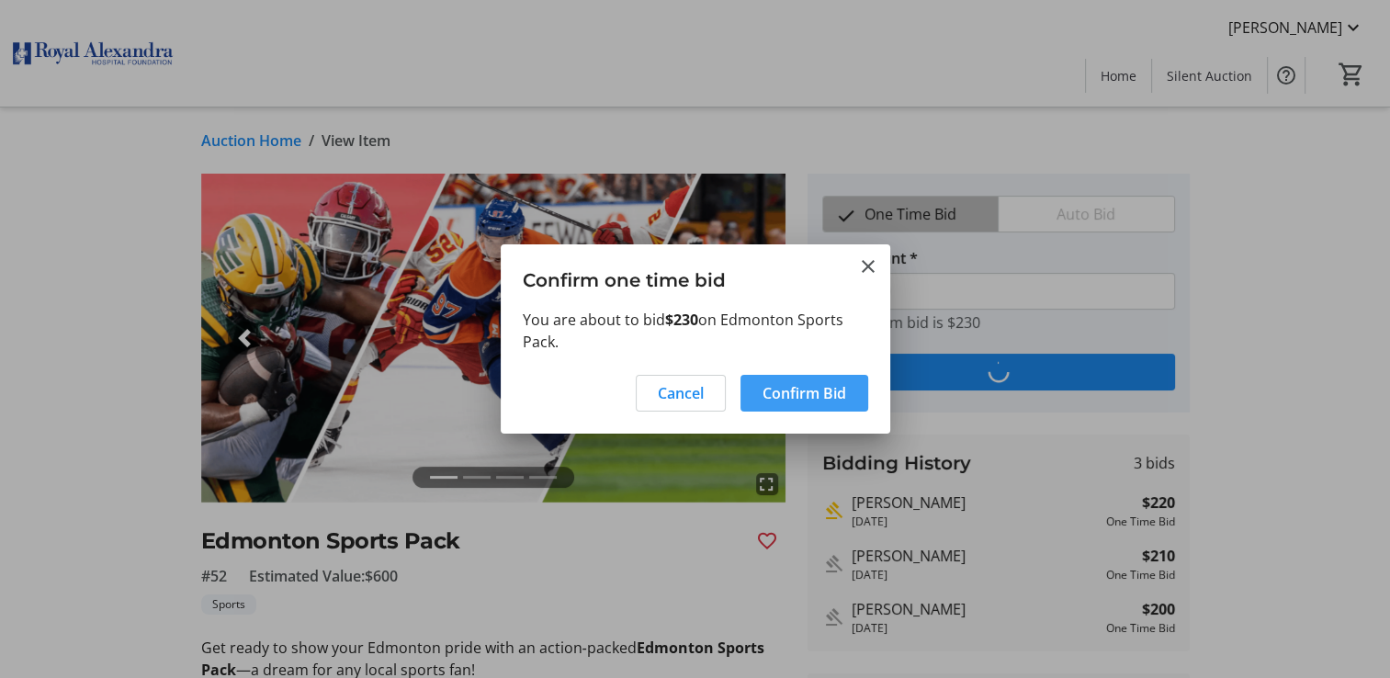
click at [768, 384] on span "Confirm Bid" at bounding box center [804, 393] width 84 height 22
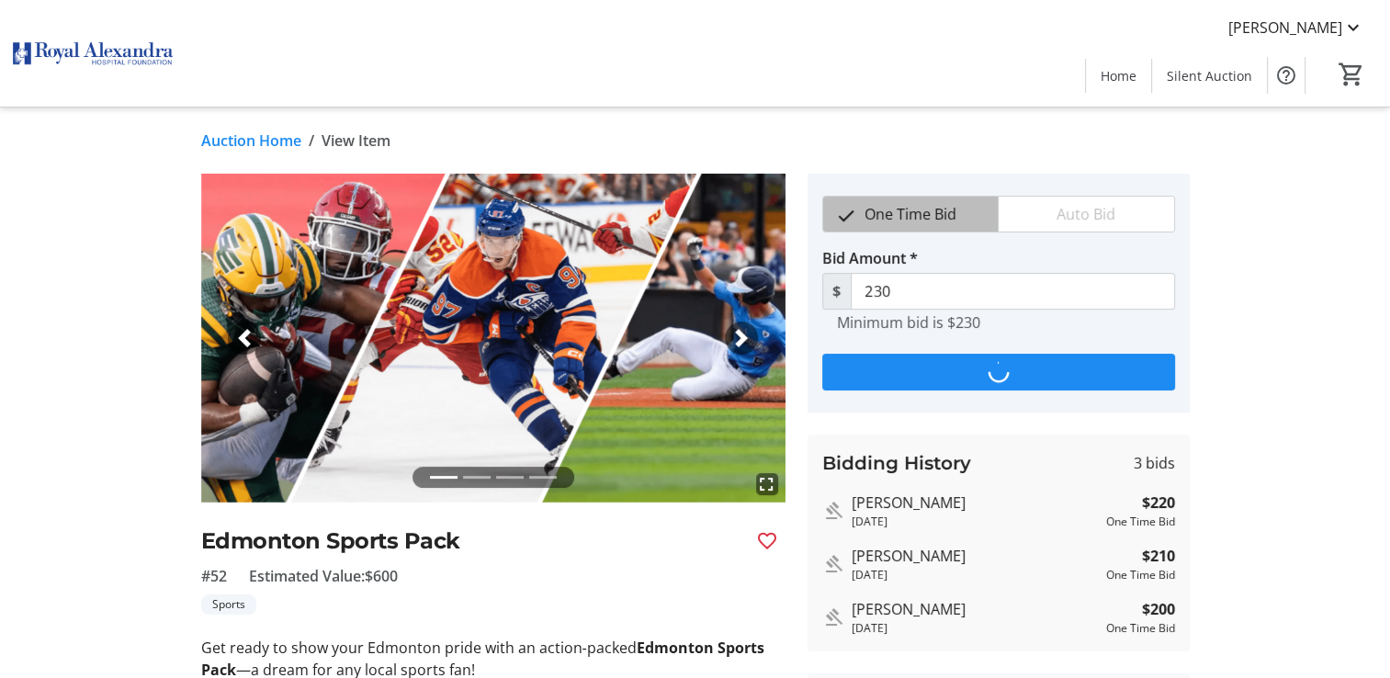
type input "240"
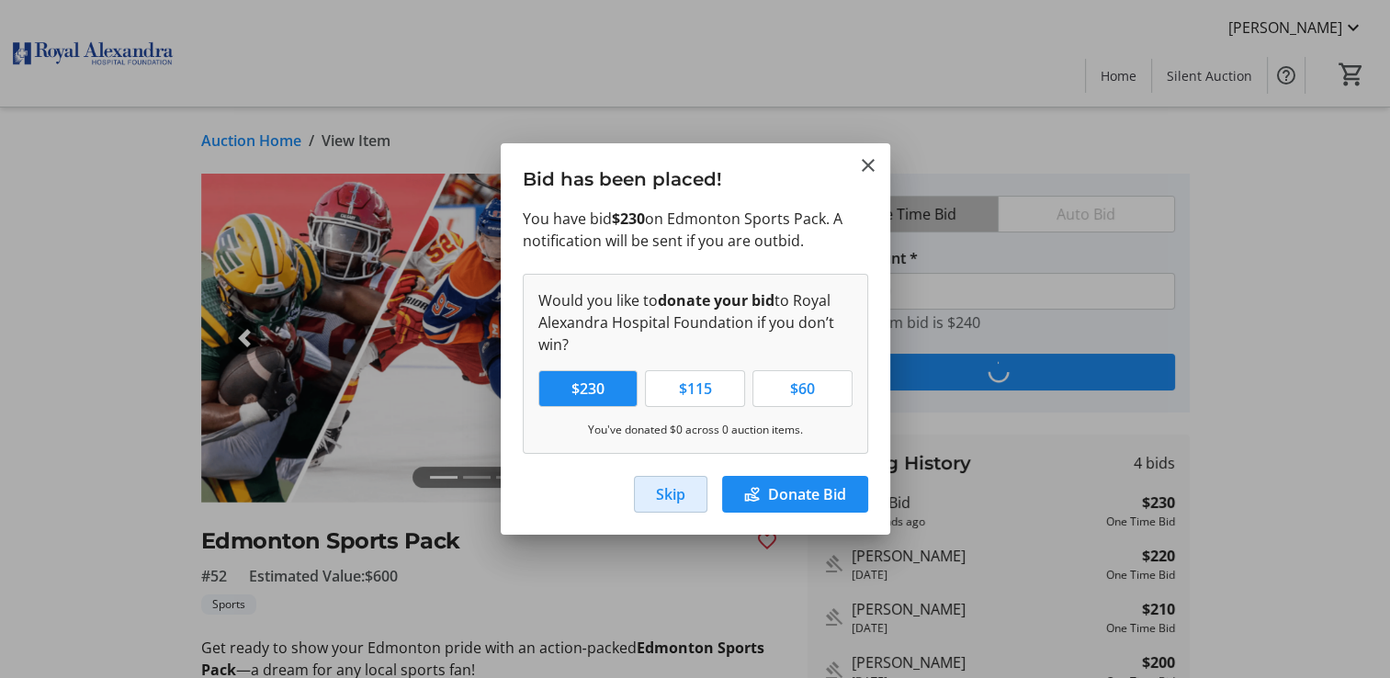
click at [676, 492] on span "Skip" at bounding box center [670, 494] width 29 height 22
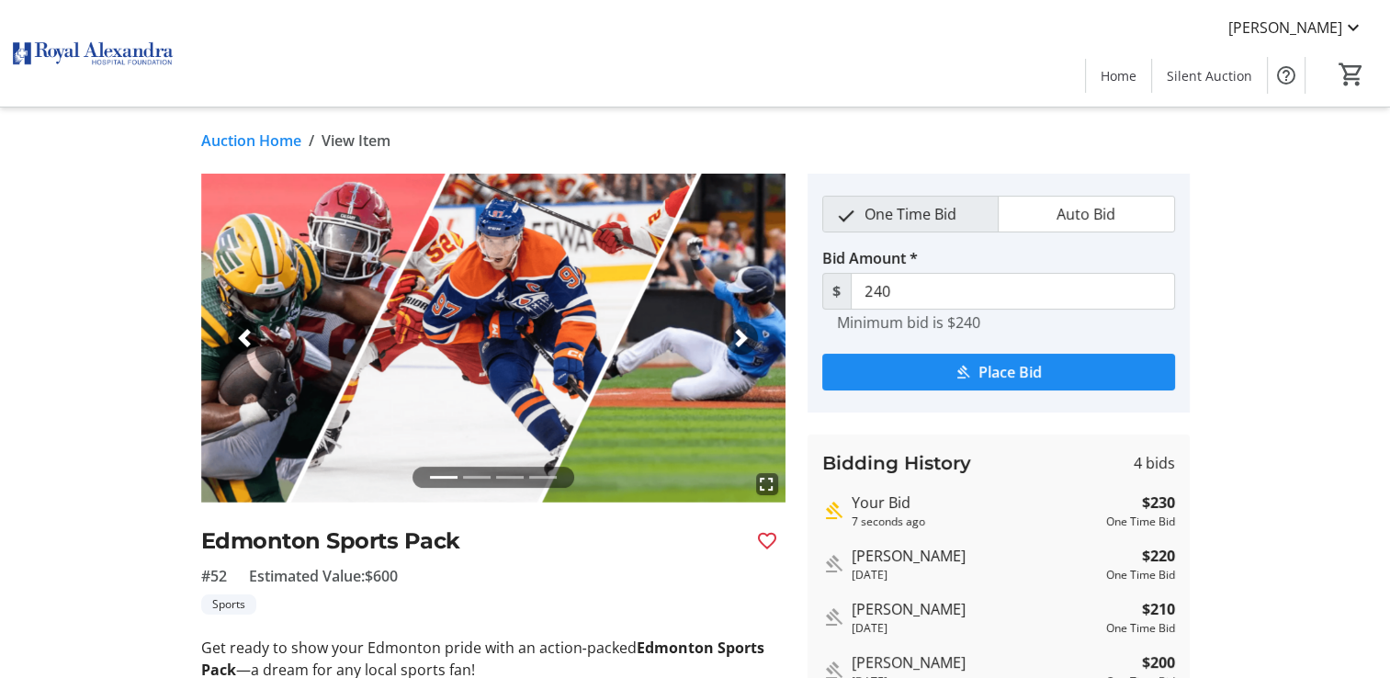
scroll to position [8972, 0]
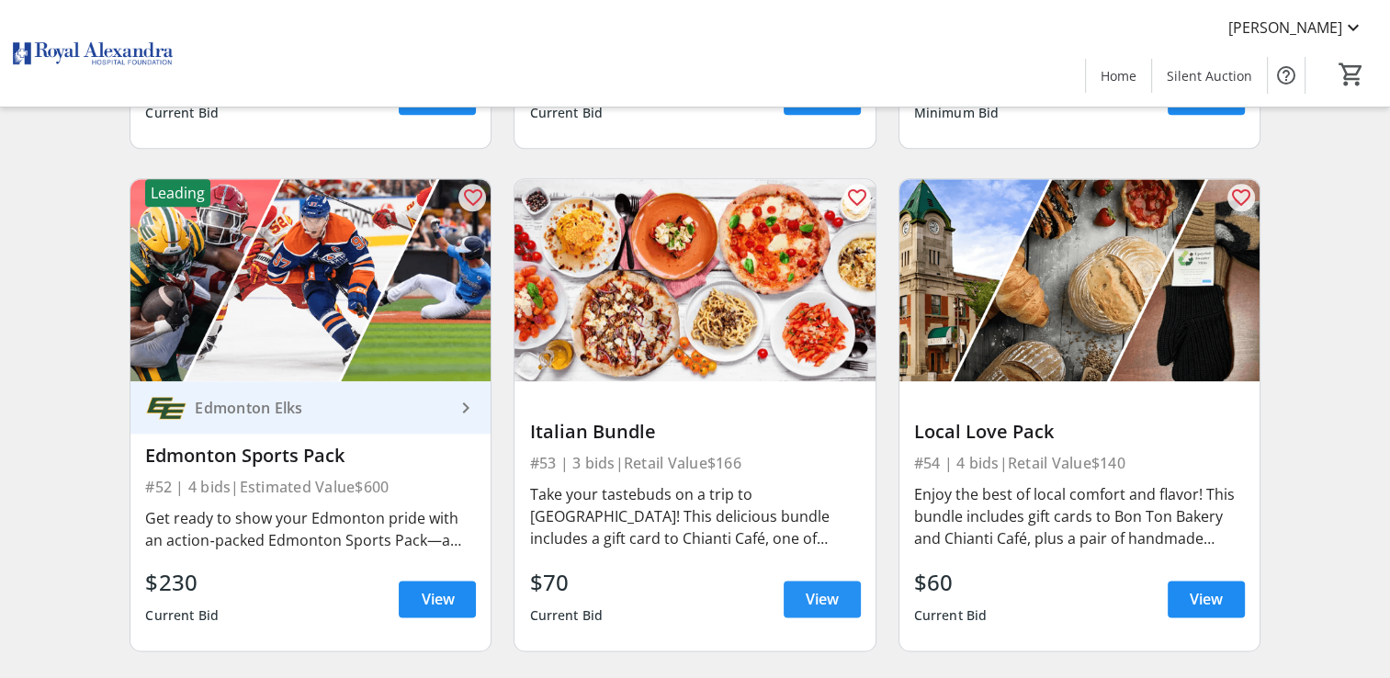
click at [813, 588] on span "View" at bounding box center [822, 599] width 33 height 22
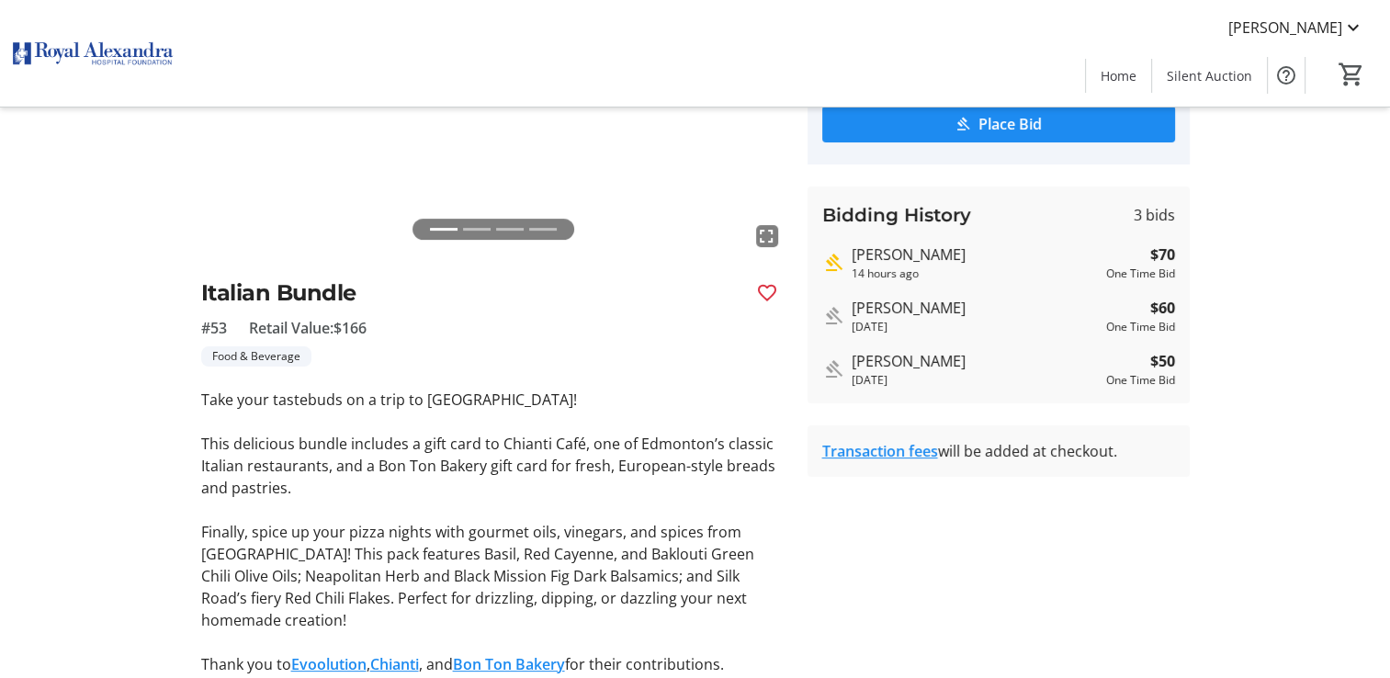
scroll to position [291, 0]
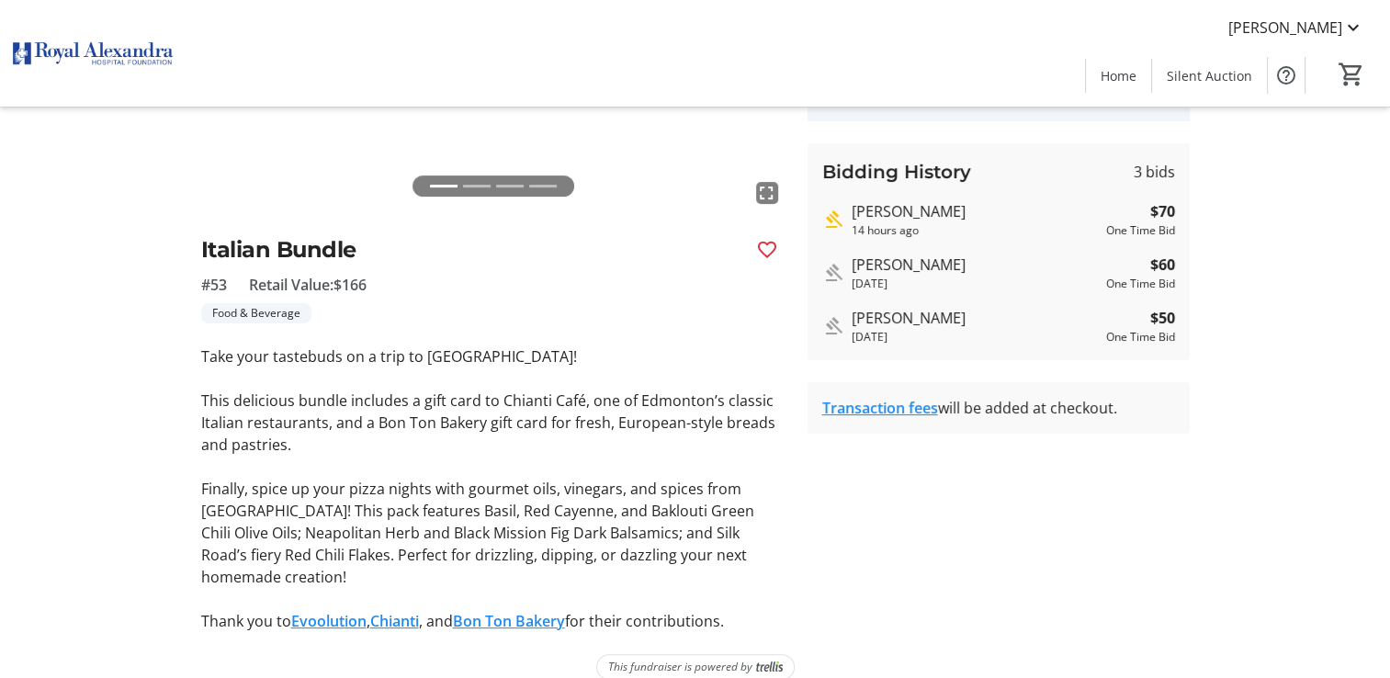
click at [417, 611] on link "Chianti" at bounding box center [394, 621] width 49 height 20
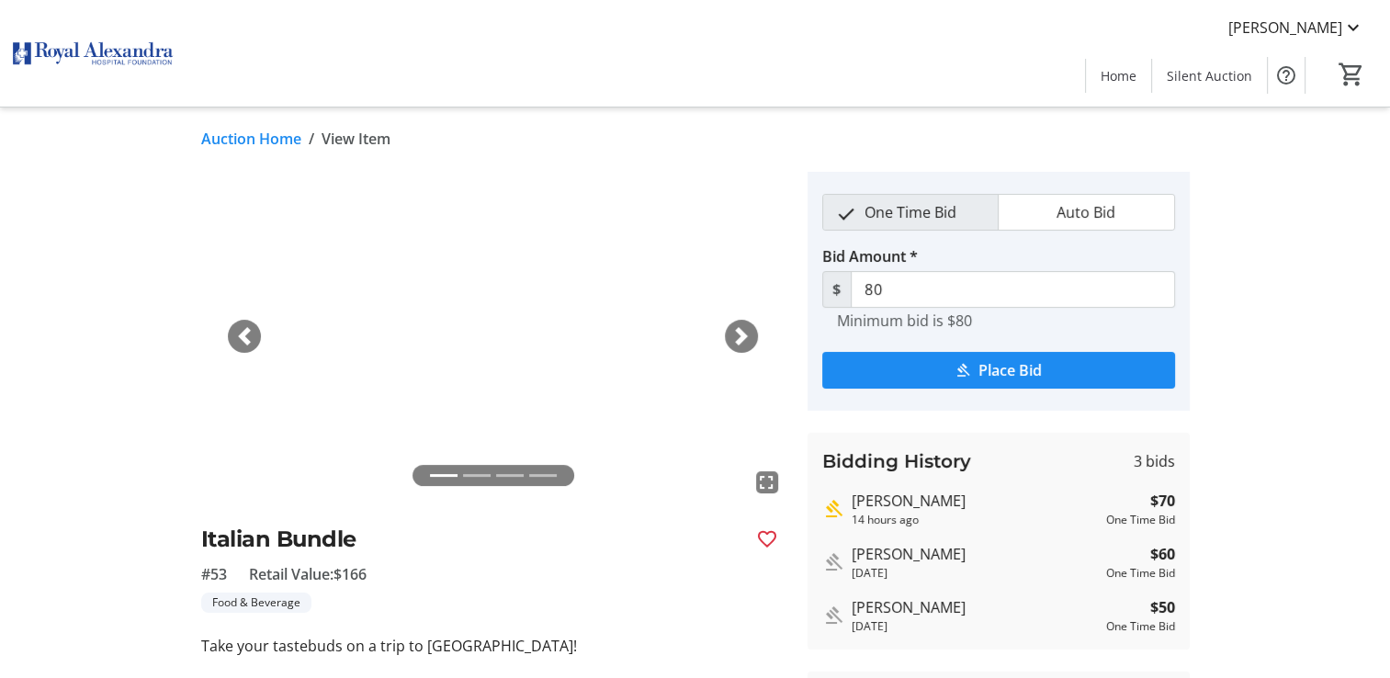
scroll to position [0, 0]
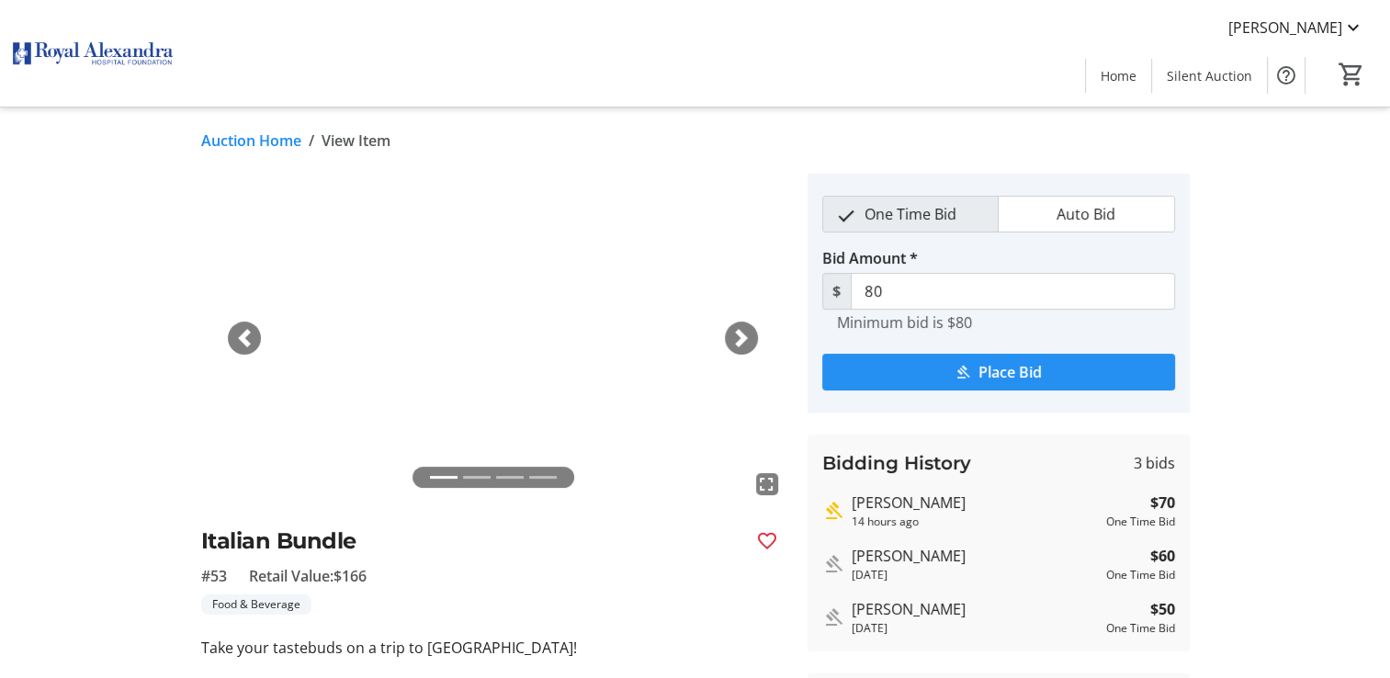
click at [918, 375] on span "submit" at bounding box center [998, 372] width 353 height 44
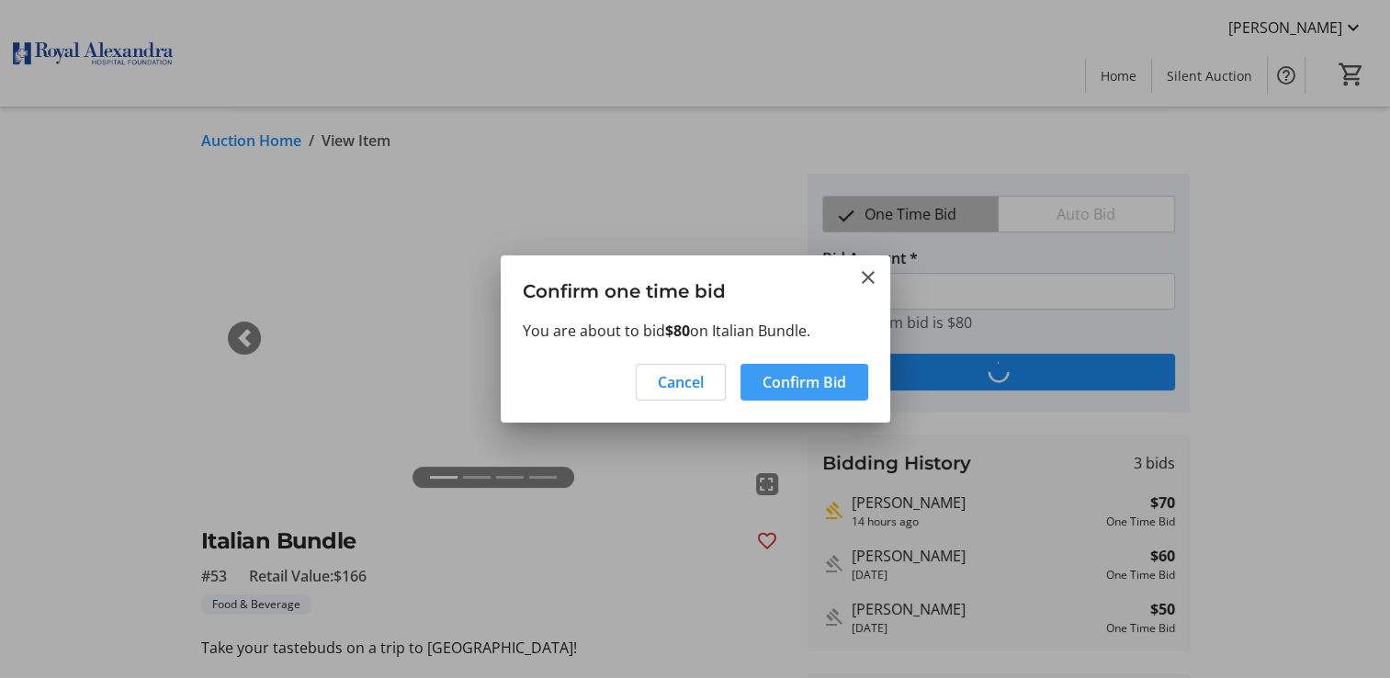
click at [819, 381] on span "Confirm Bid" at bounding box center [804, 382] width 84 height 22
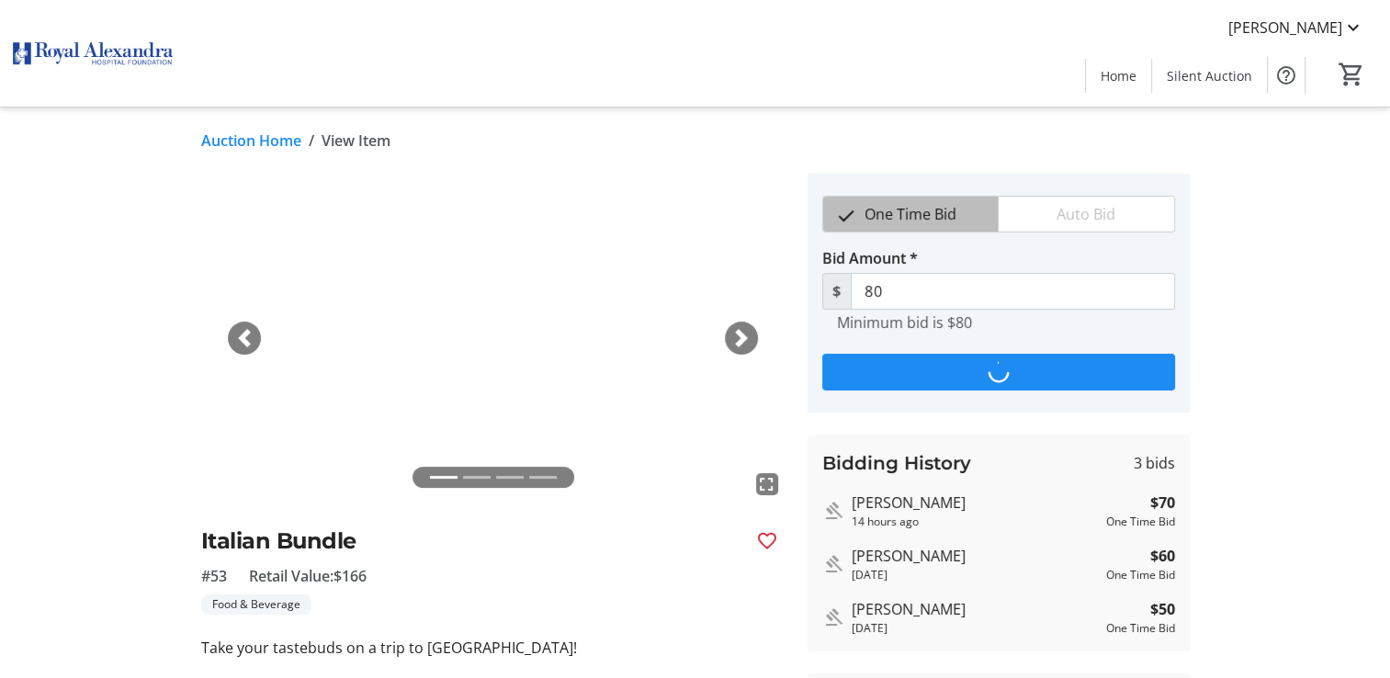
type input "90"
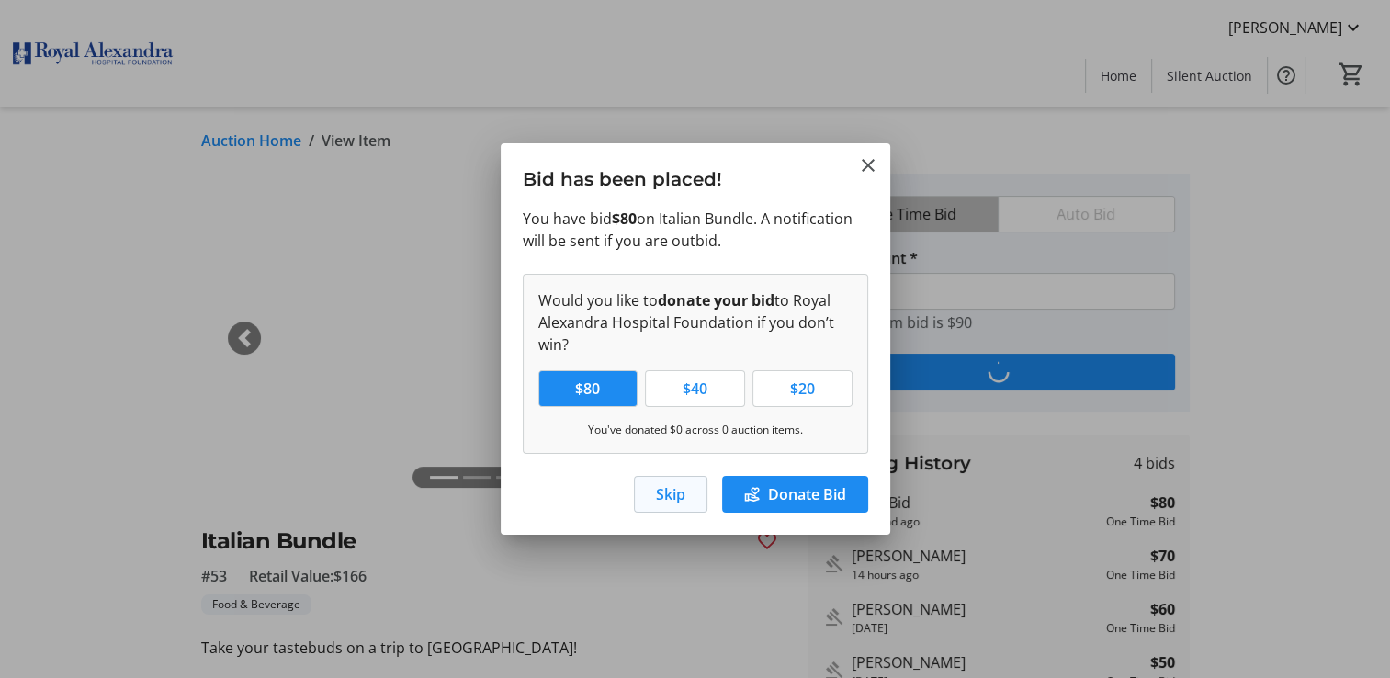
click at [683, 491] on span "Skip" at bounding box center [670, 494] width 29 height 22
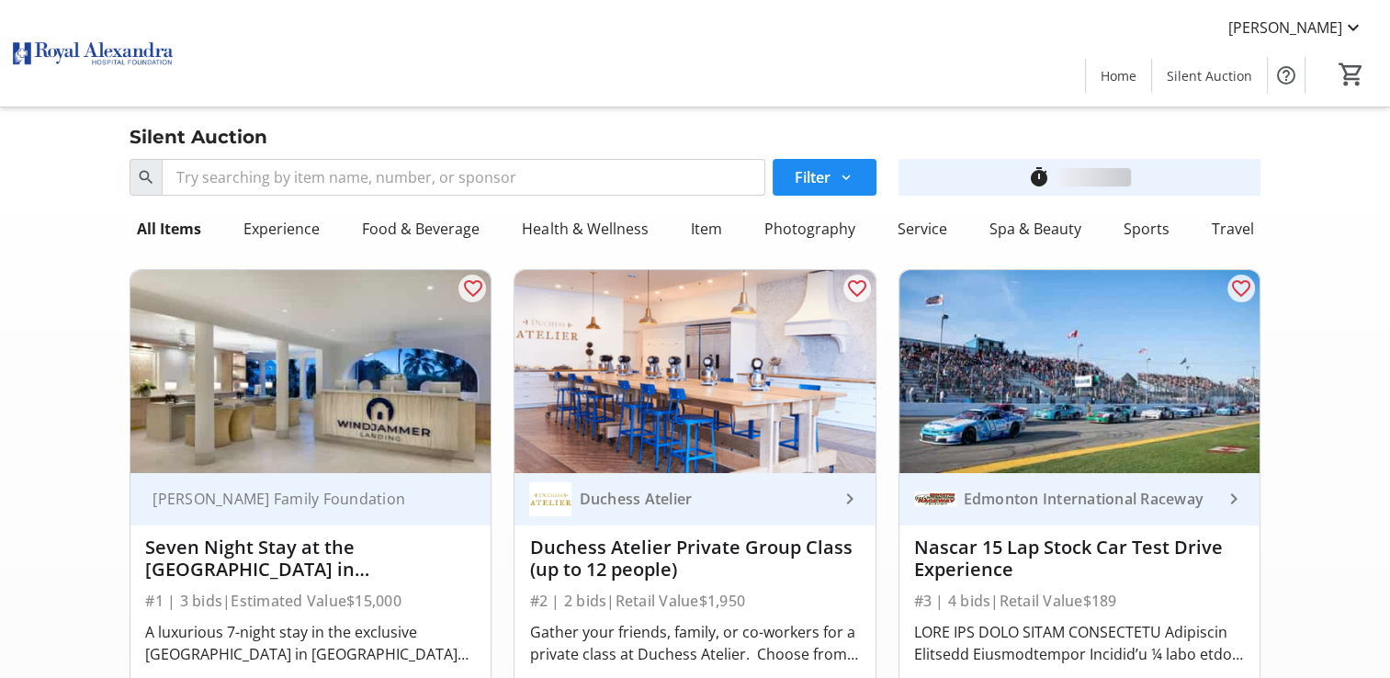
scroll to position [8972, 0]
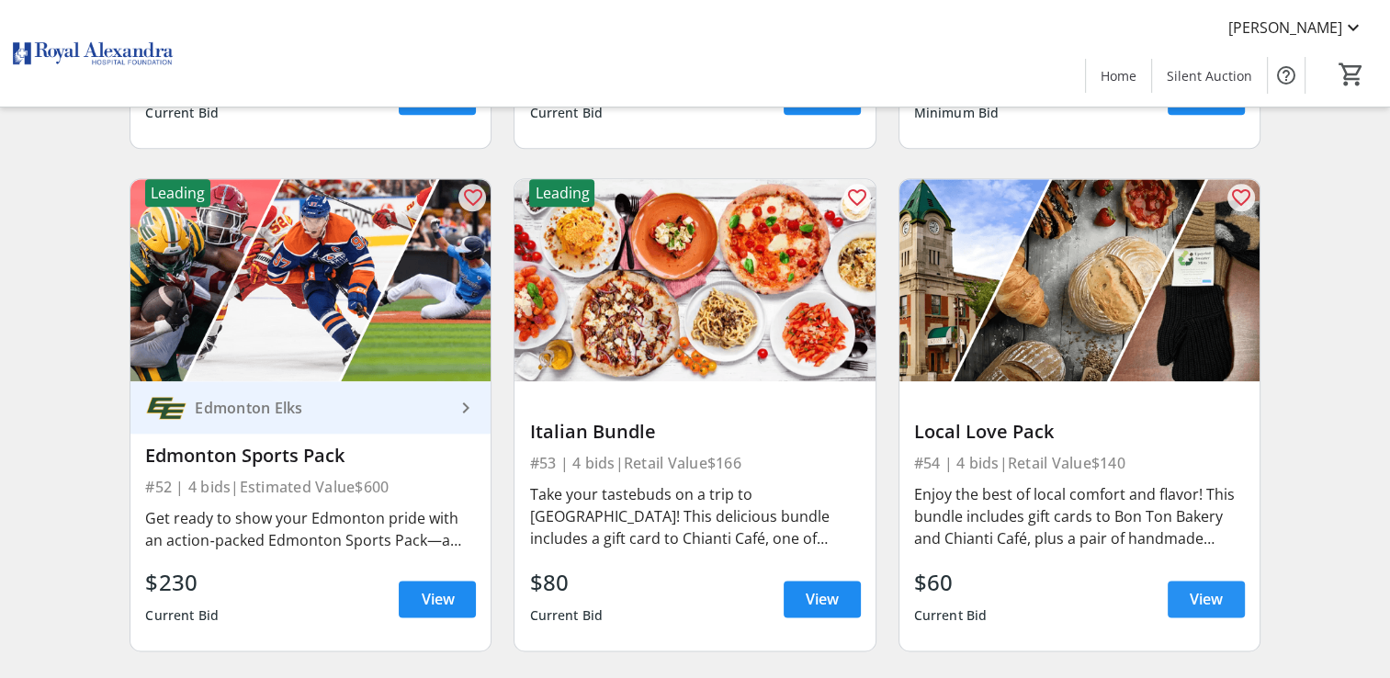
click at [1198, 599] on span "View" at bounding box center [1206, 599] width 33 height 22
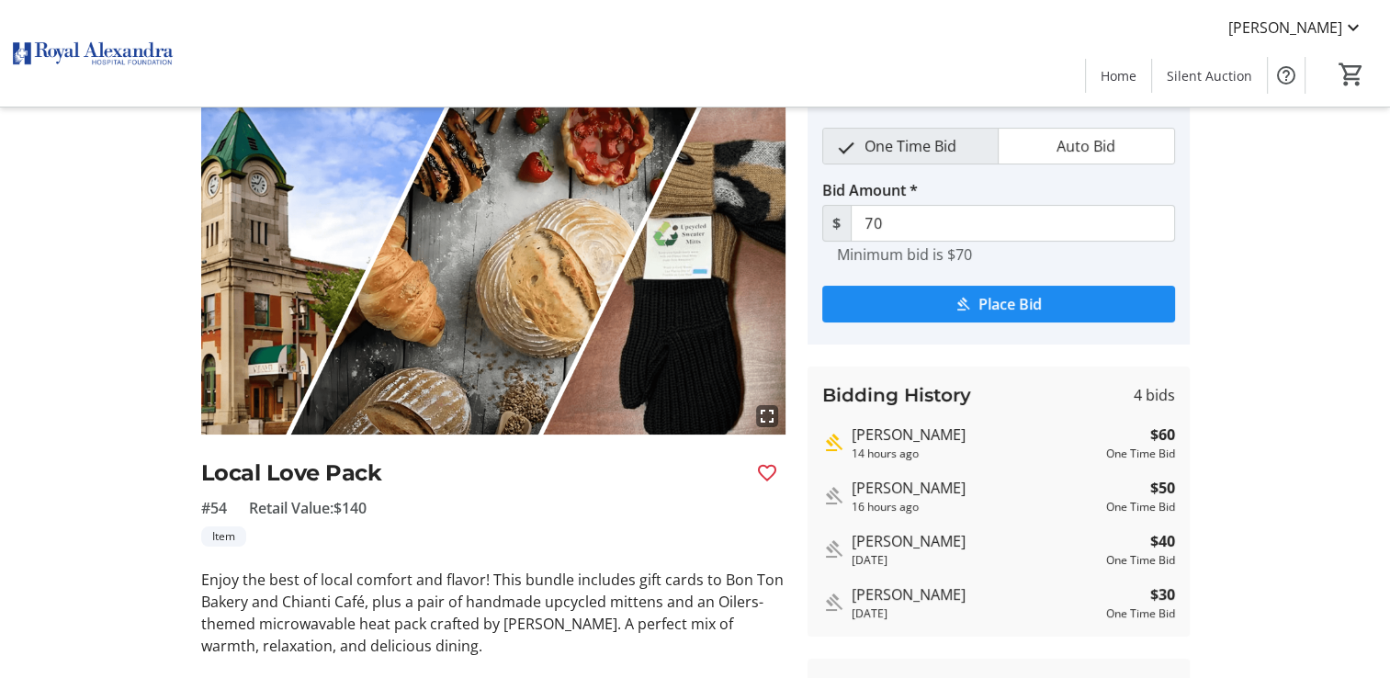
scroll to position [168, 0]
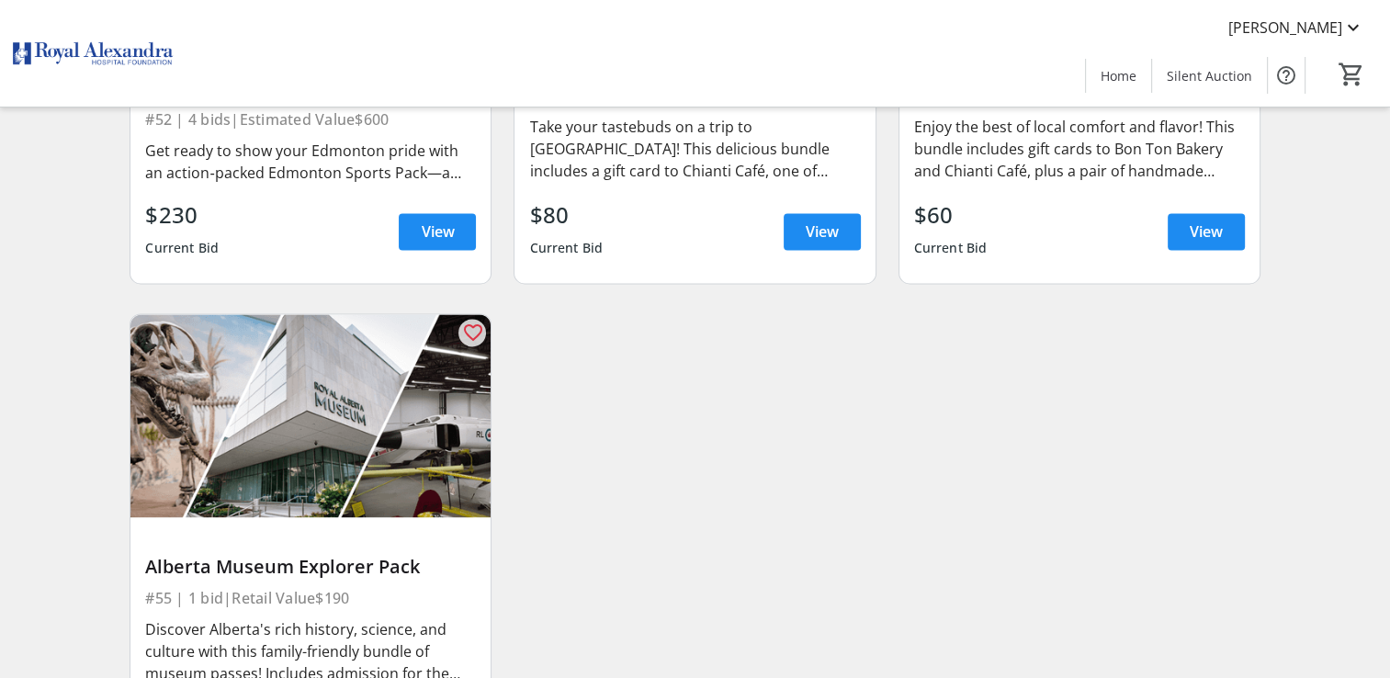
scroll to position [9497, 0]
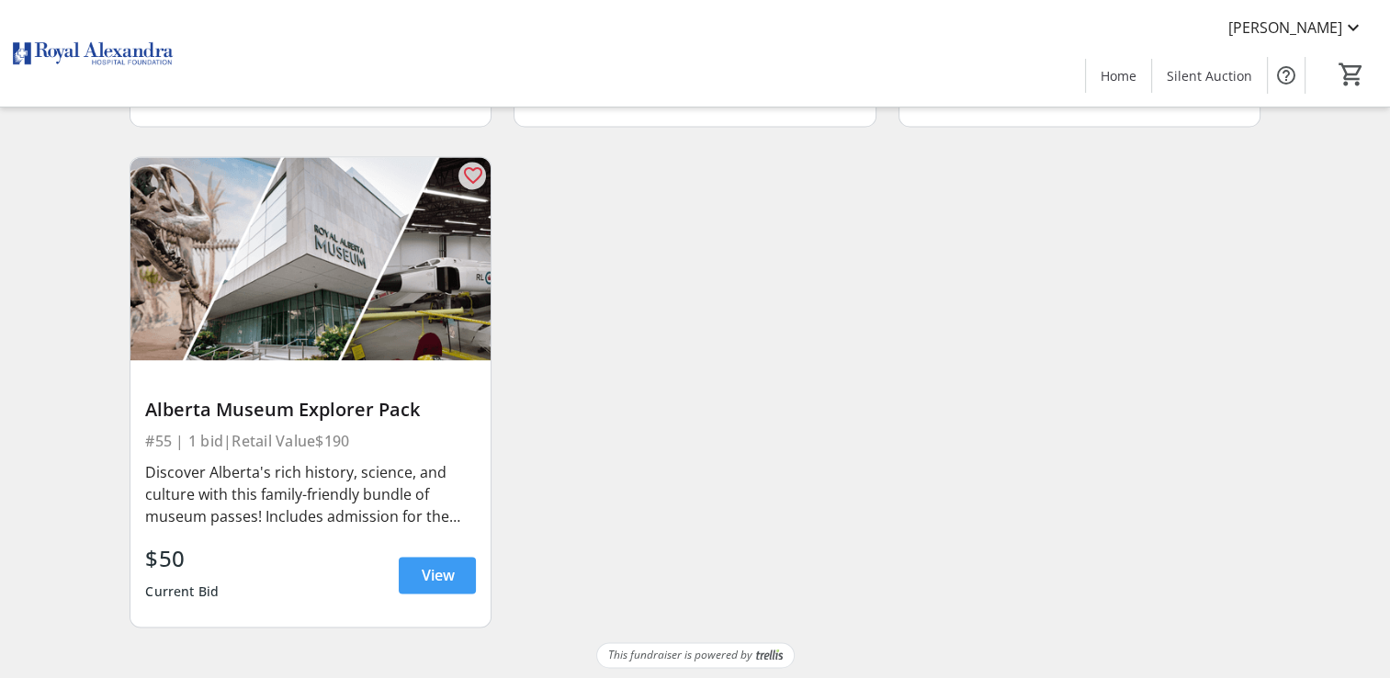
click at [430, 571] on span "View" at bounding box center [437, 575] width 33 height 22
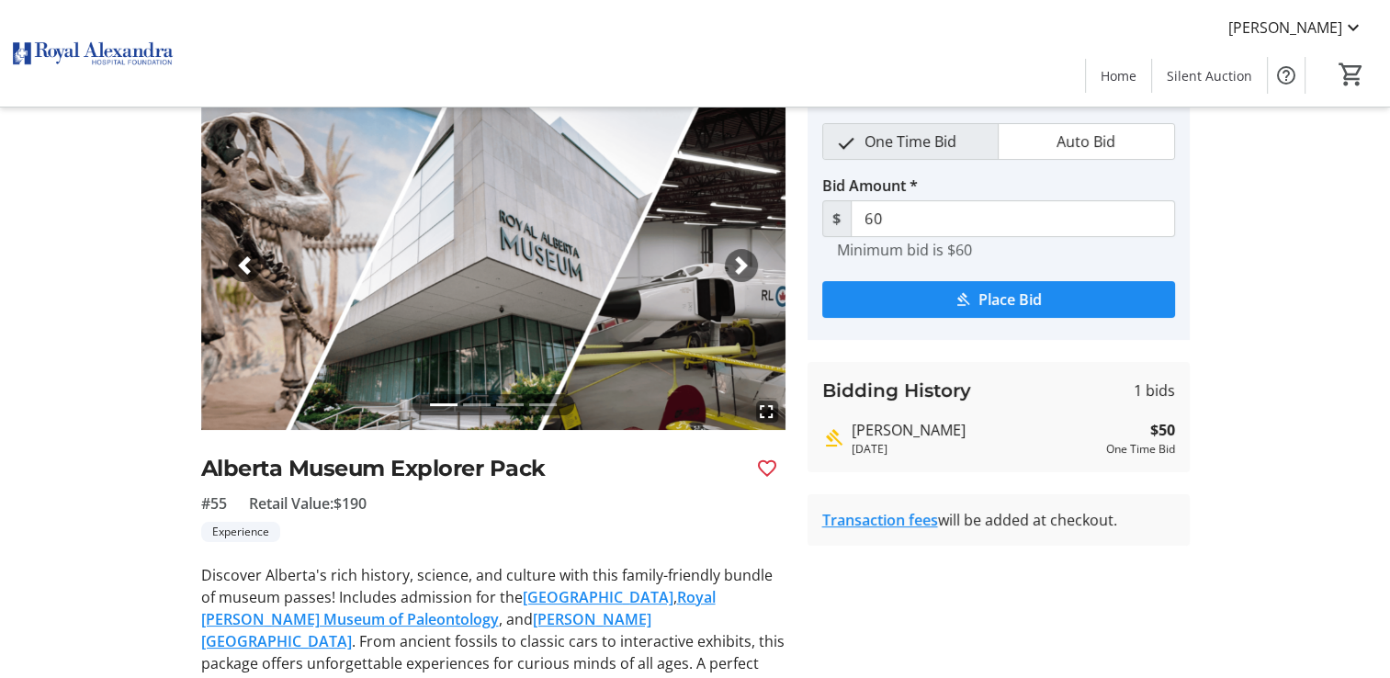
scroll to position [137, 0]
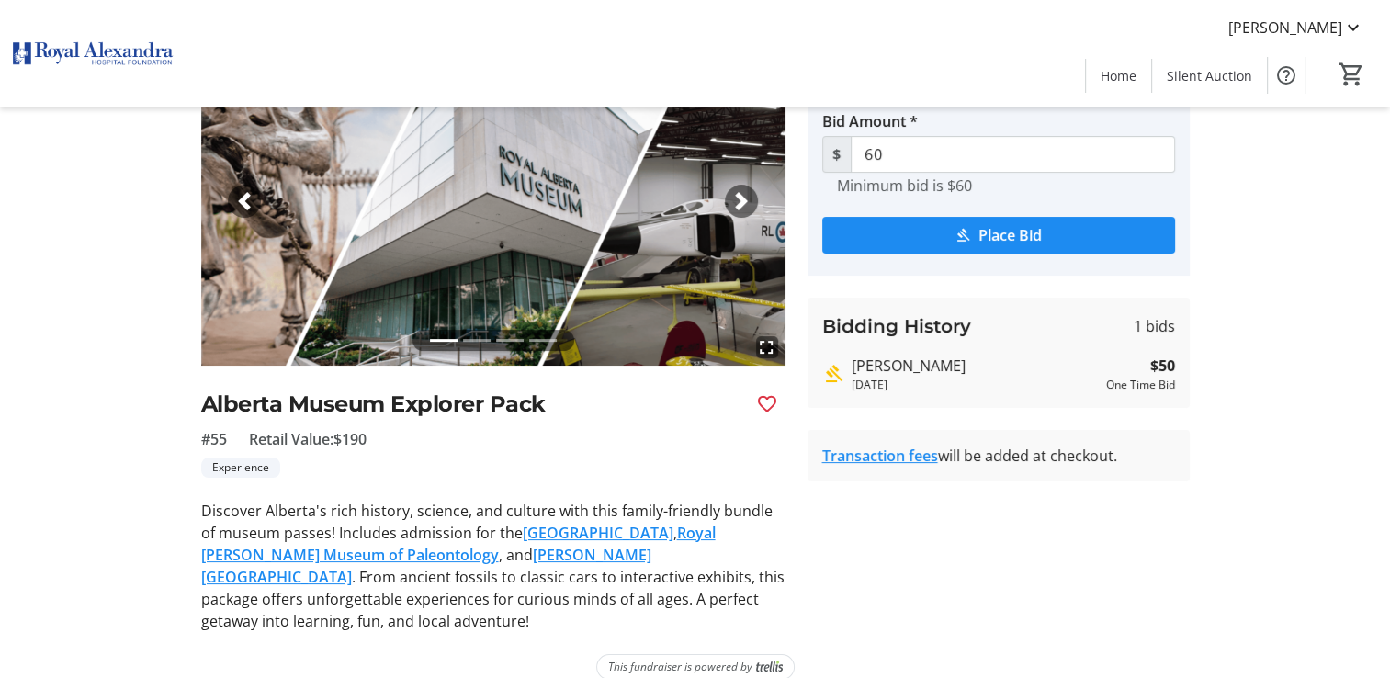
click at [461, 553] on link "[PERSON_NAME][GEOGRAPHIC_DATA]" at bounding box center [426, 566] width 450 height 42
